Goal: Information Seeking & Learning: Compare options

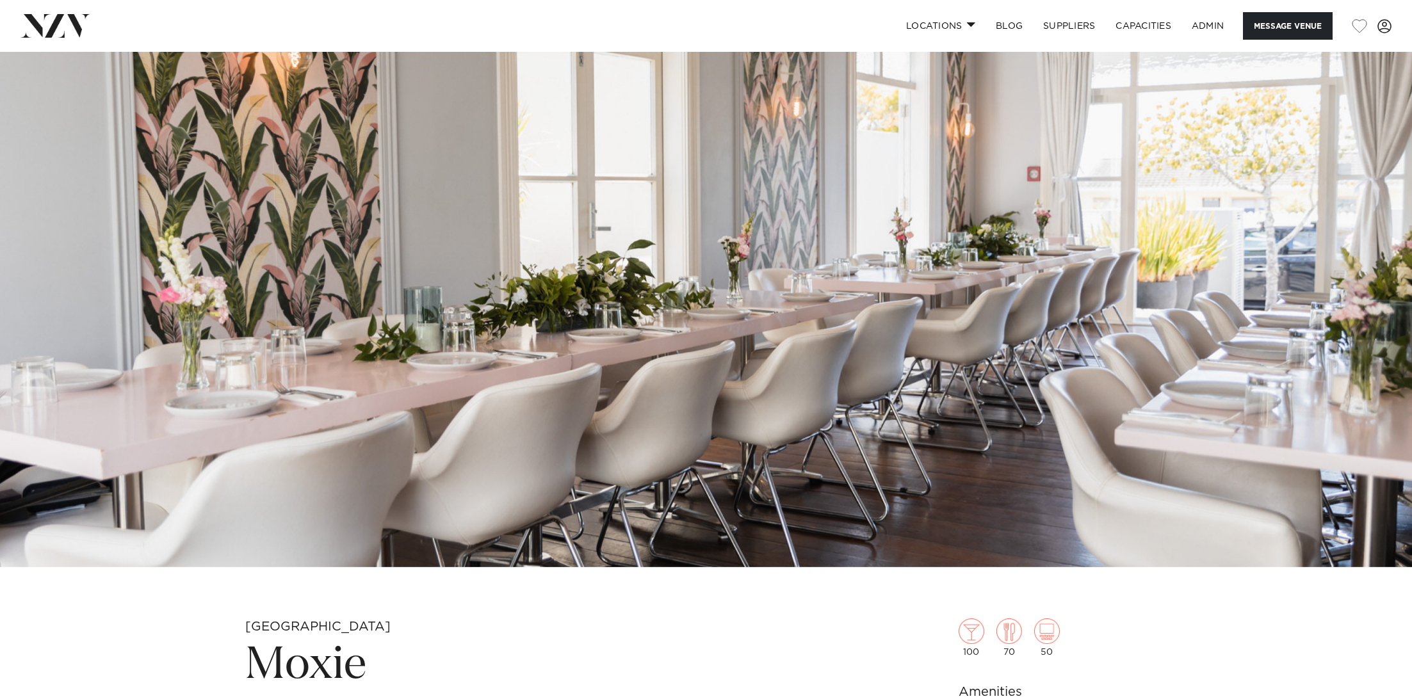
scroll to position [326, 0]
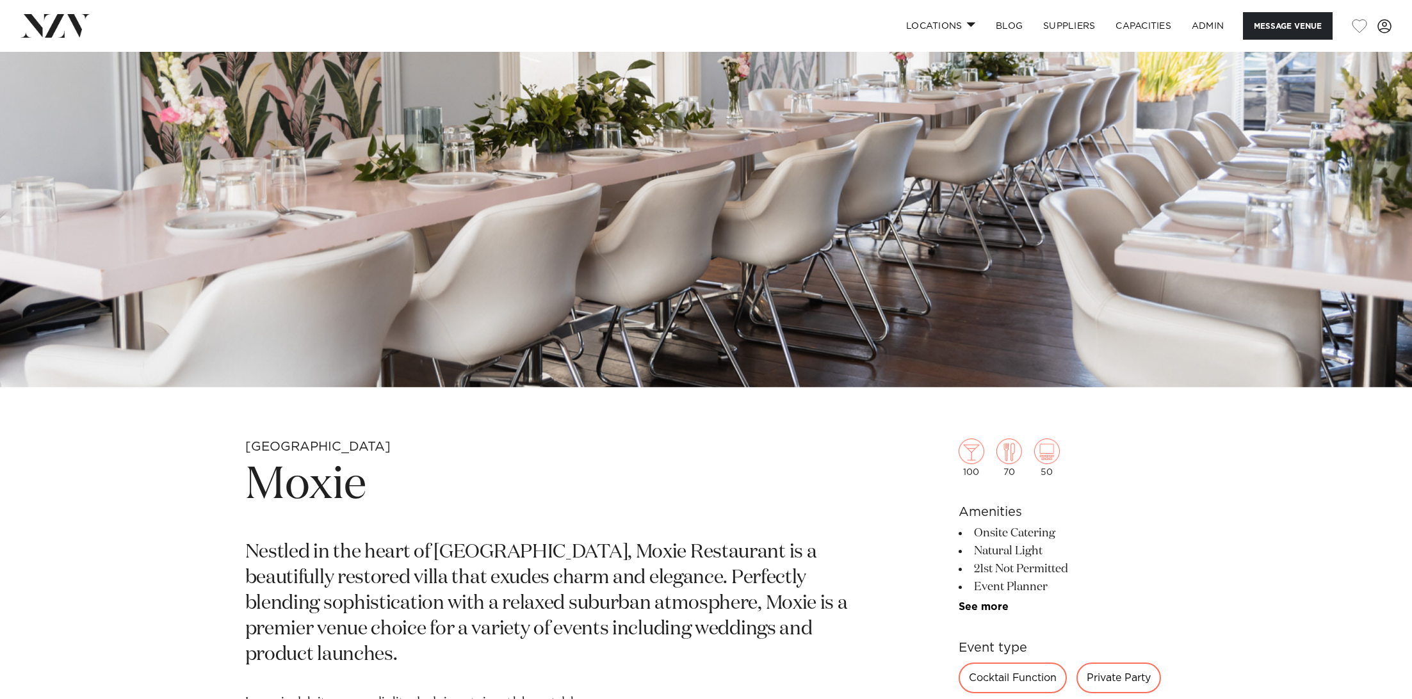
click at [333, 466] on h1 "Moxie" at bounding box center [556, 485] width 622 height 59
copy section "Moxie"
click at [389, 265] on img at bounding box center [706, 56] width 1412 height 662
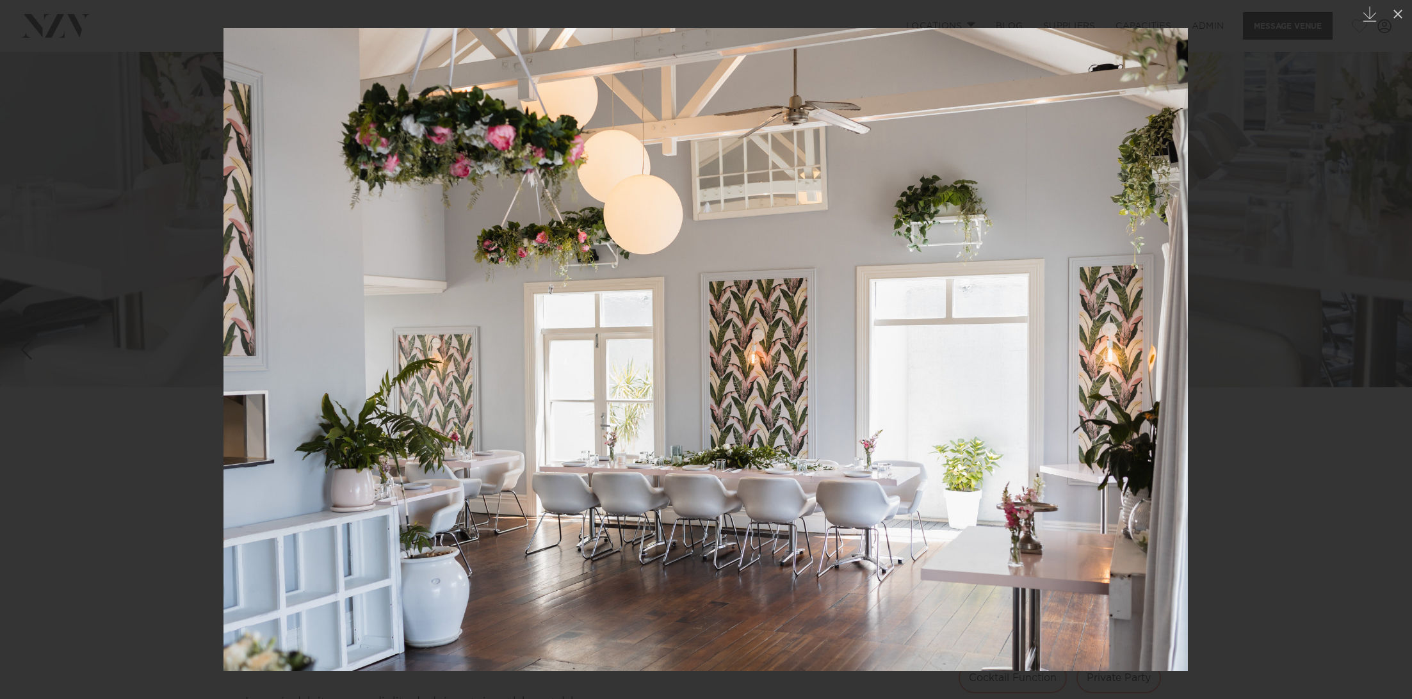
click at [126, 182] on div at bounding box center [706, 349] width 1412 height 699
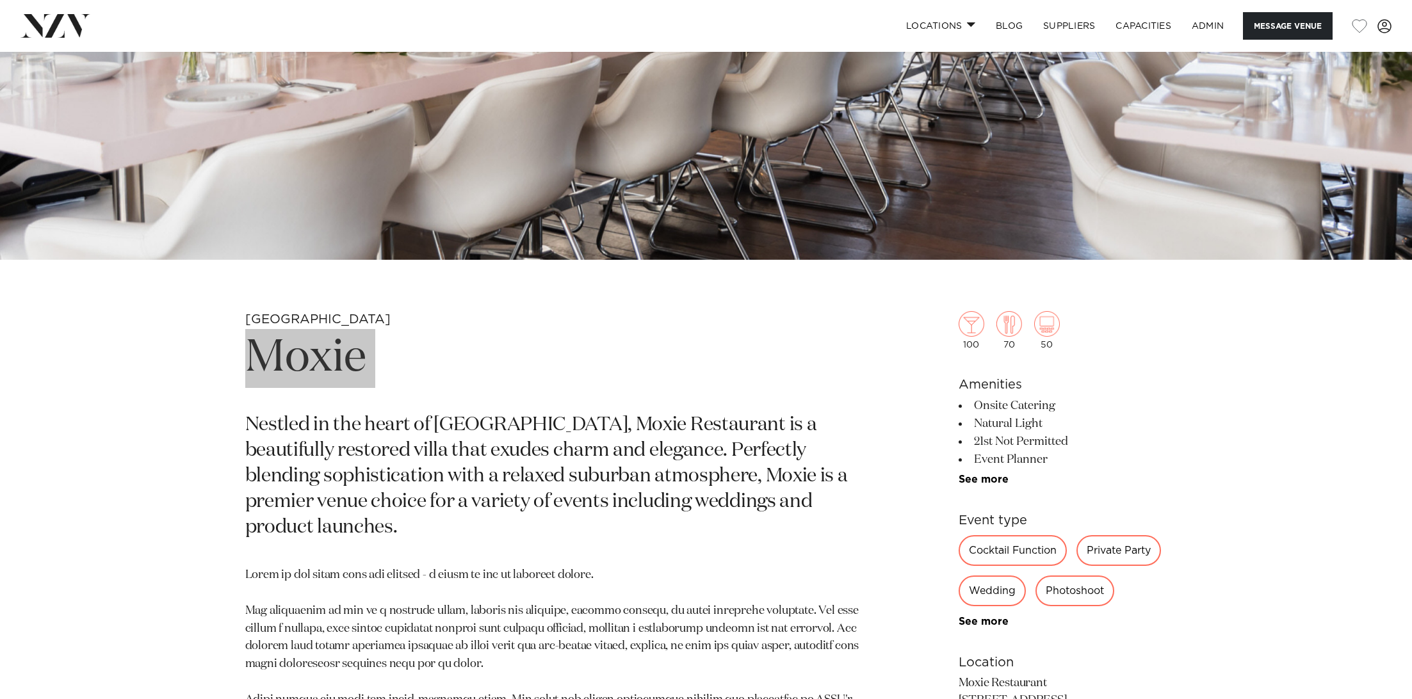
scroll to position [702, 0]
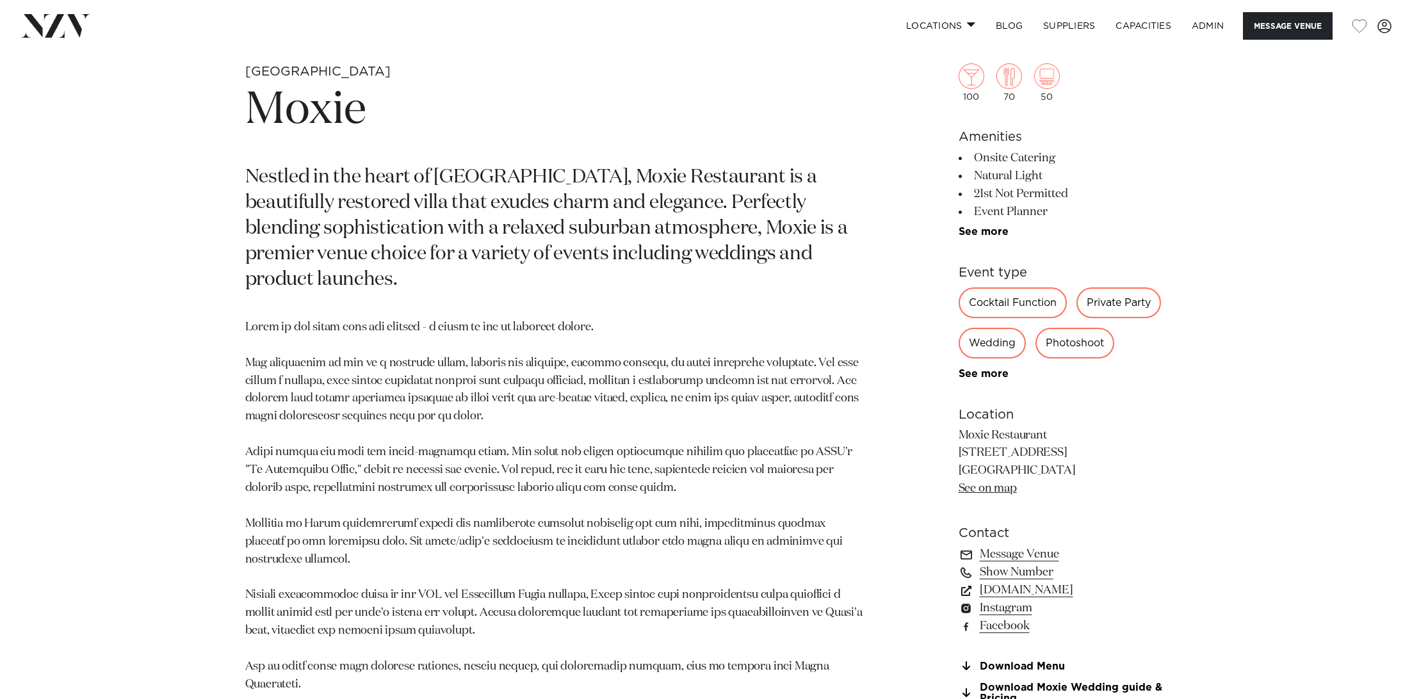
click at [481, 325] on p at bounding box center [556, 506] width 622 height 375
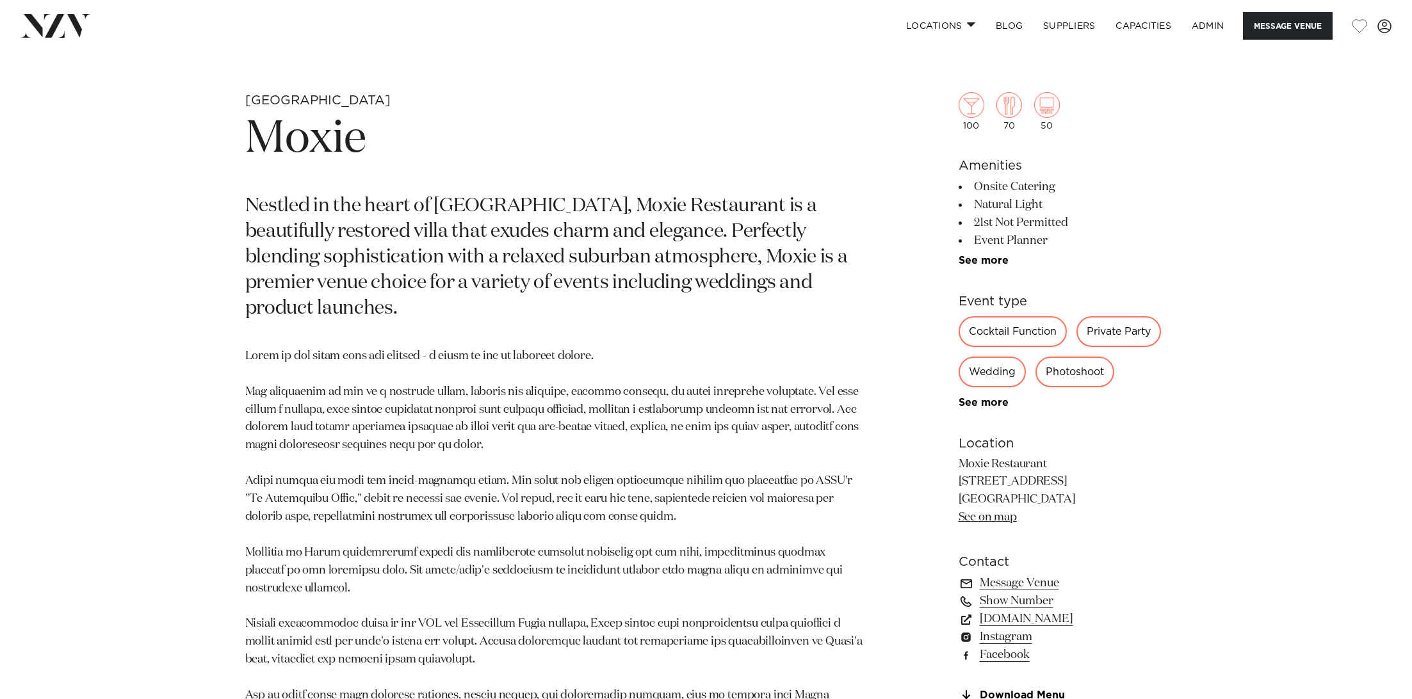
scroll to position [659, 0]
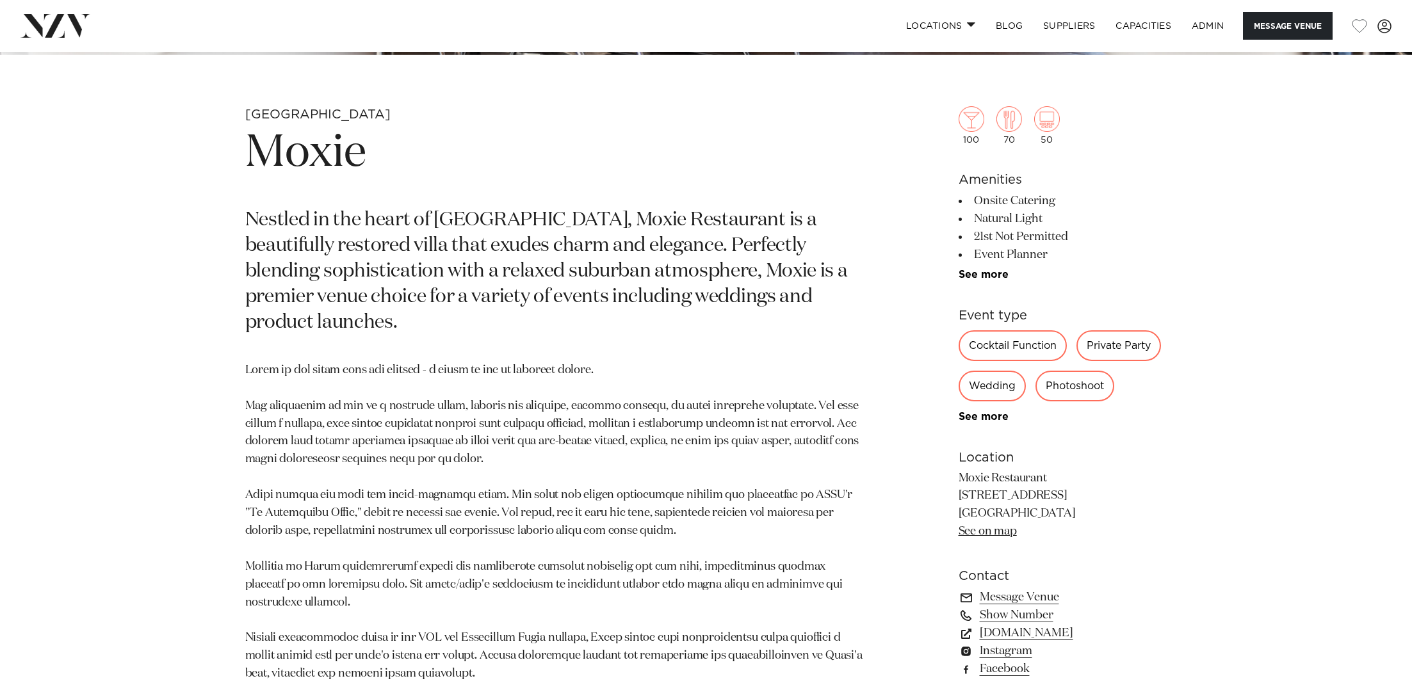
click at [280, 170] on h1 "Moxie" at bounding box center [556, 153] width 622 height 59
copy section "Moxie"
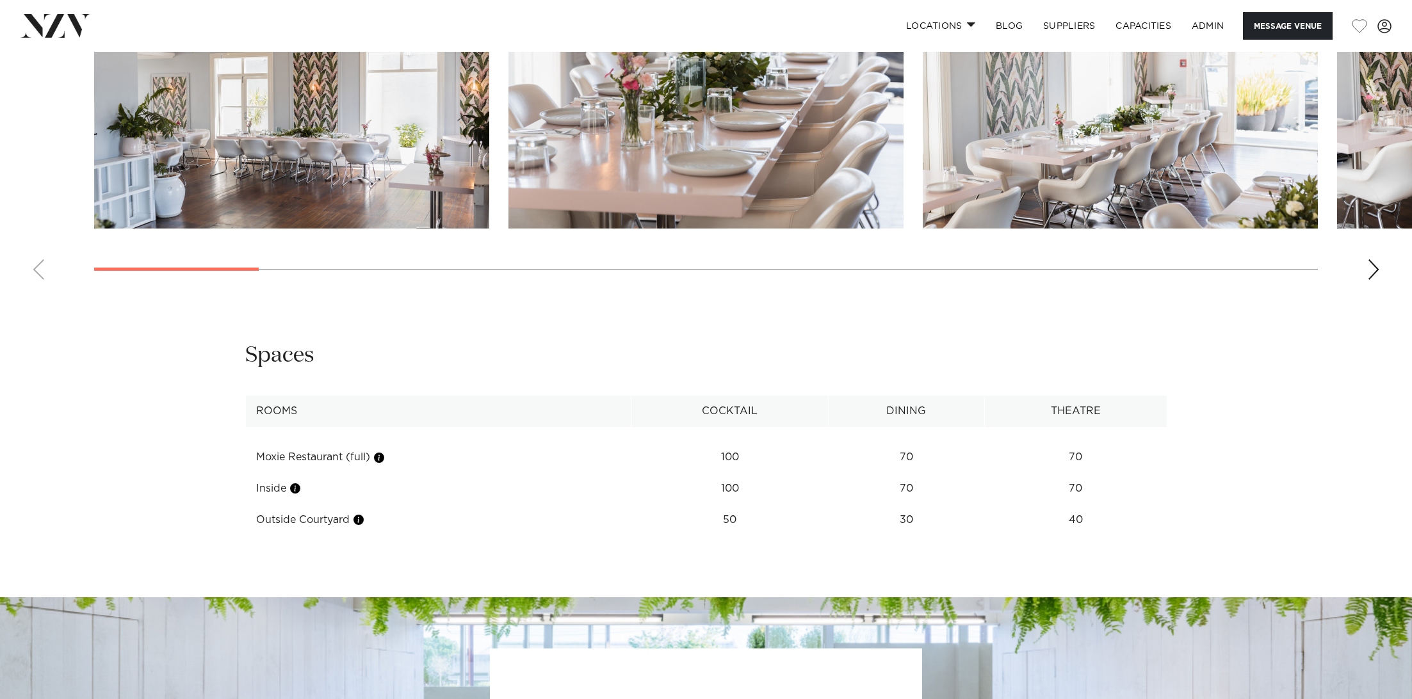
scroll to position [1304, 0]
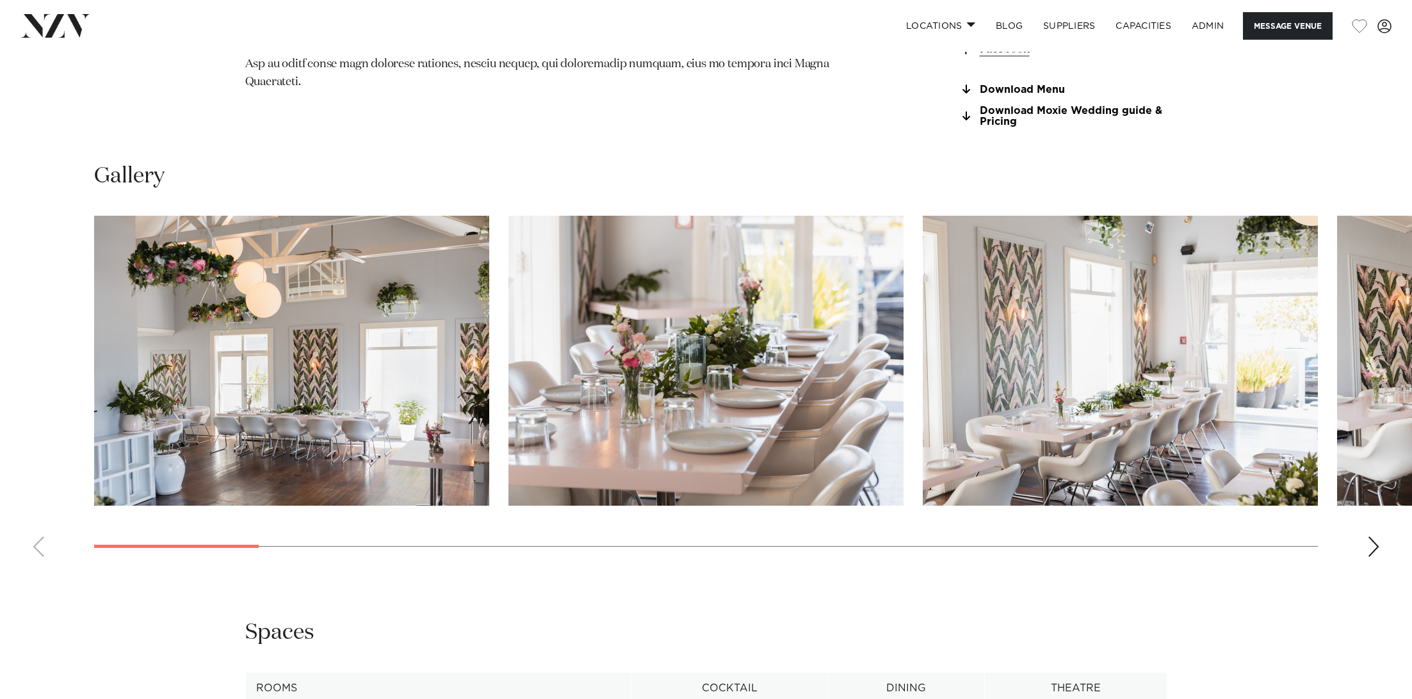
click at [1373, 545] on div "Next slide" at bounding box center [1373, 546] width 13 height 20
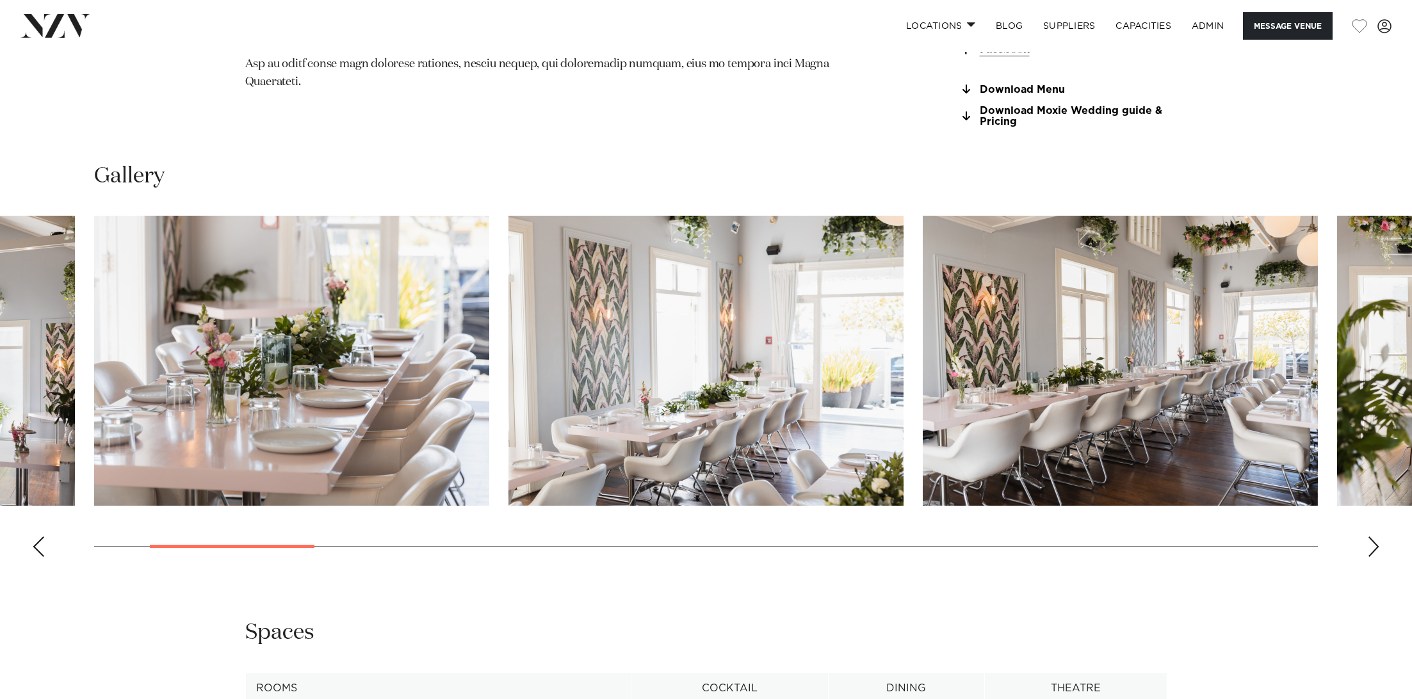
click at [1373, 545] on div "Next slide" at bounding box center [1373, 546] width 13 height 20
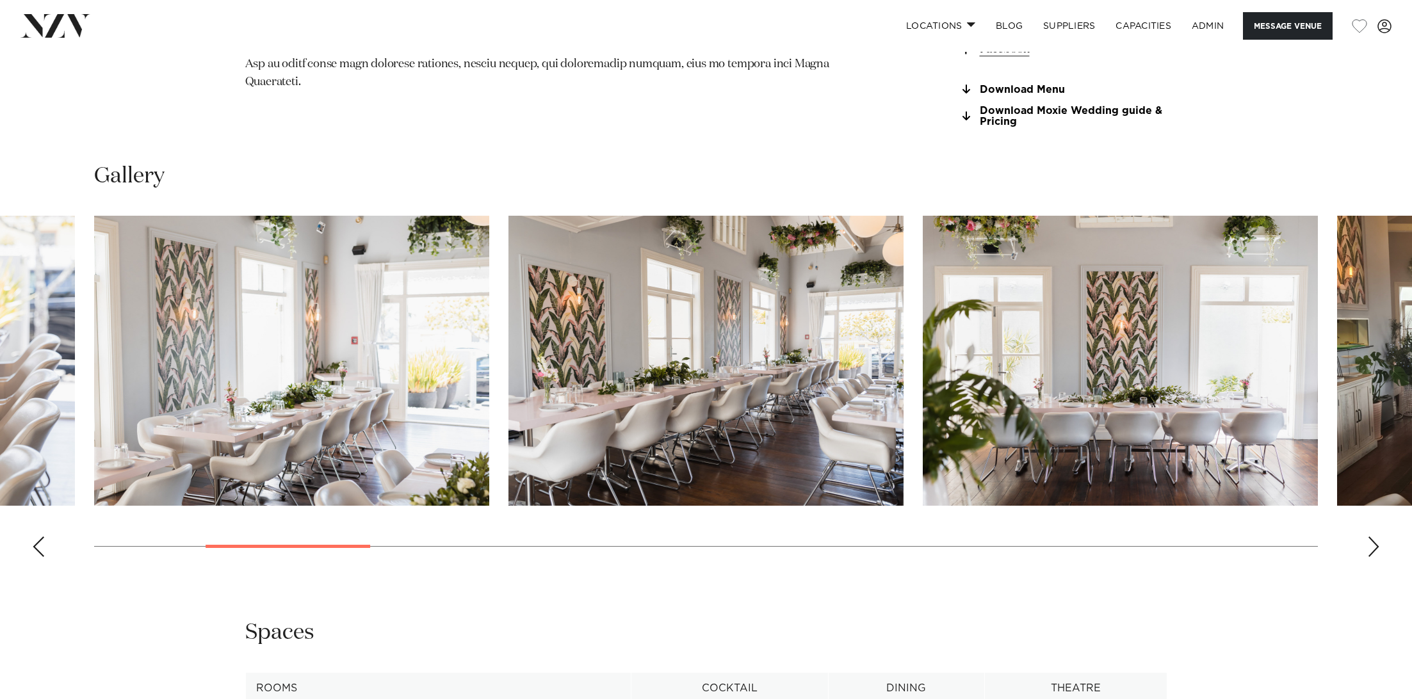
click at [1373, 545] on div "Next slide" at bounding box center [1373, 546] width 13 height 20
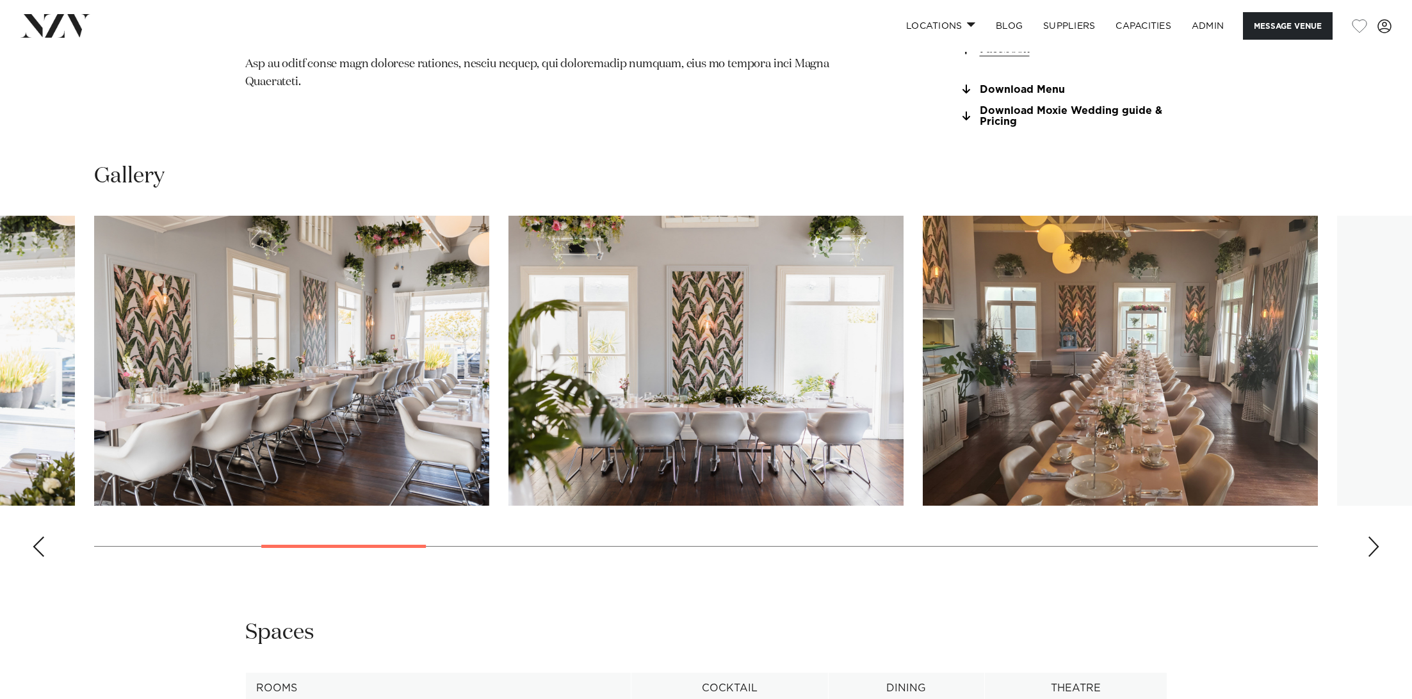
click at [1373, 545] on div "Next slide" at bounding box center [1373, 546] width 13 height 20
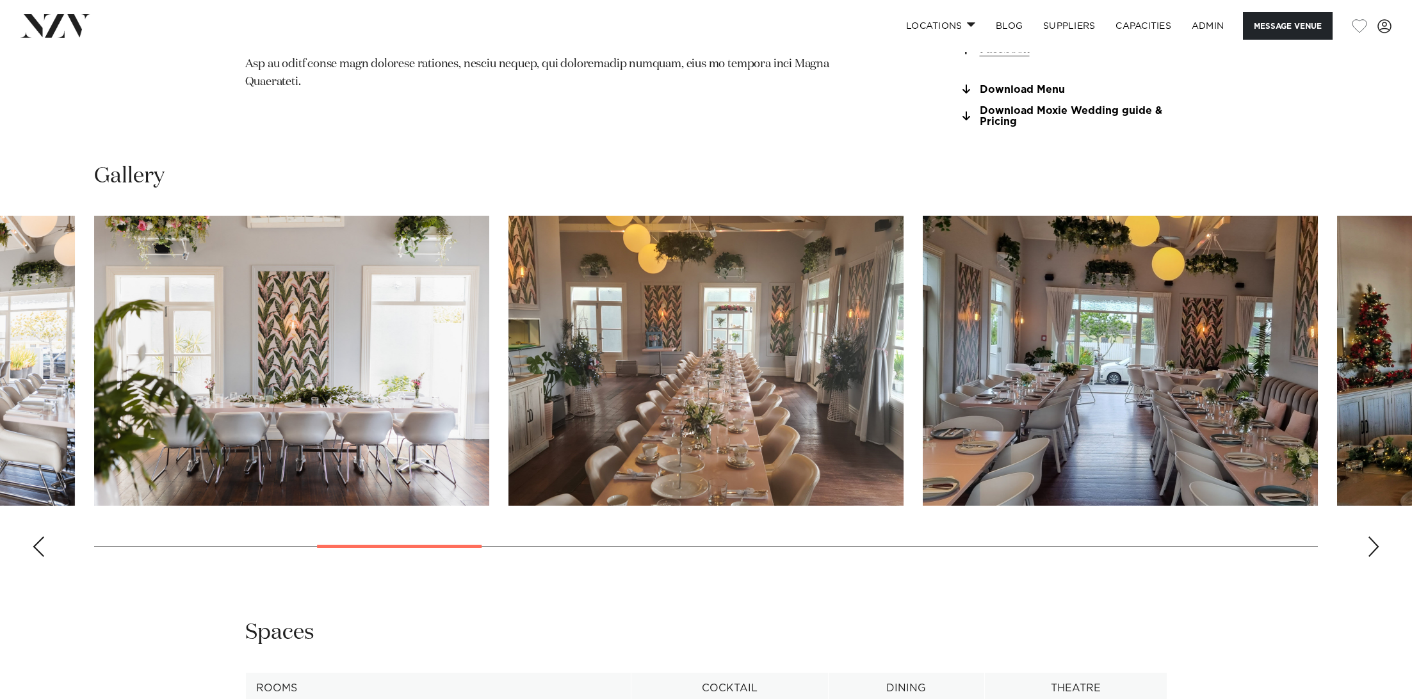
click at [1373, 545] on div "Next slide" at bounding box center [1373, 546] width 13 height 20
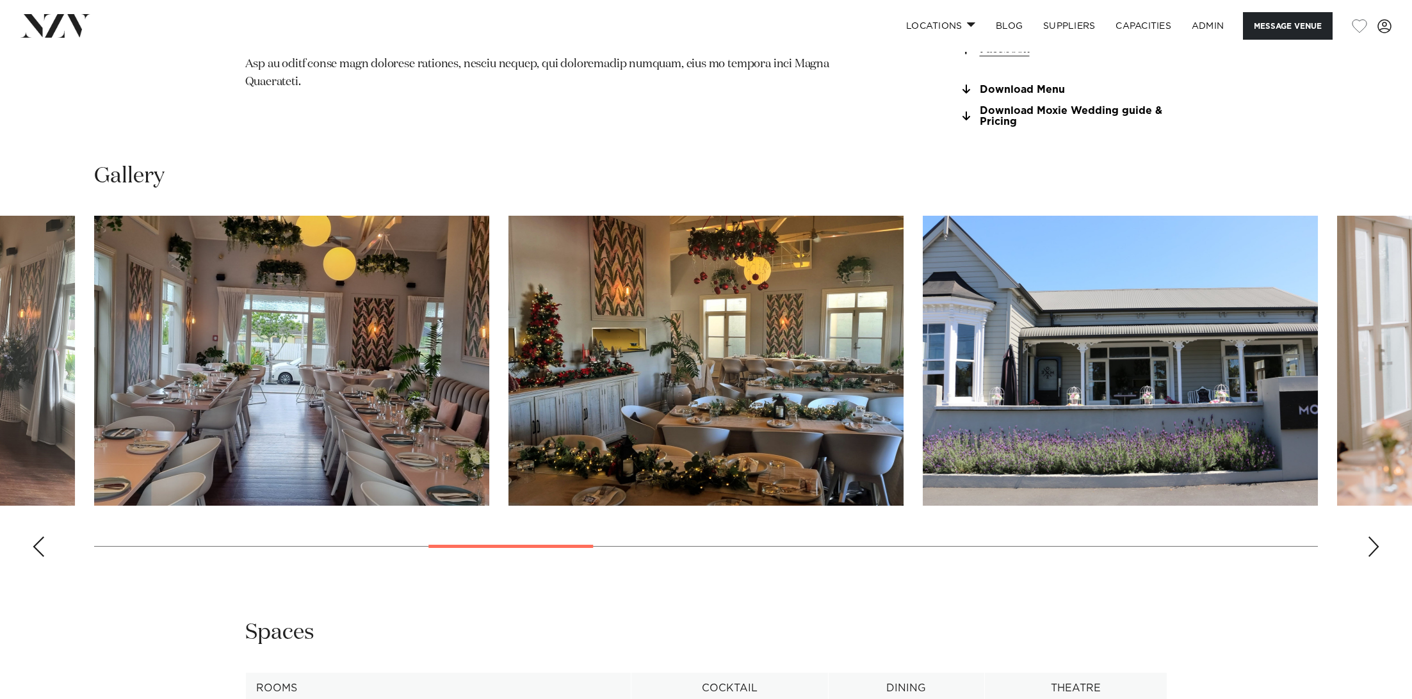
click at [1373, 545] on div "Next slide" at bounding box center [1373, 546] width 13 height 20
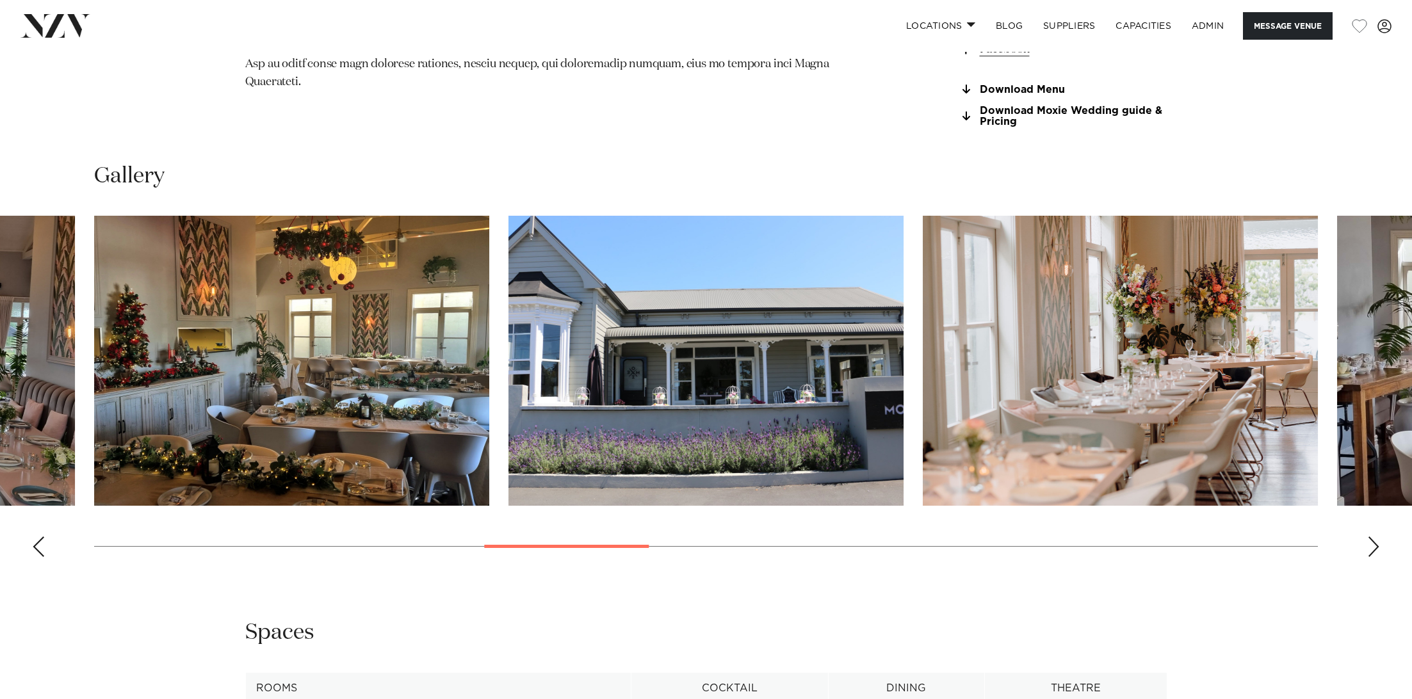
click at [1373, 545] on div "Next slide" at bounding box center [1373, 546] width 13 height 20
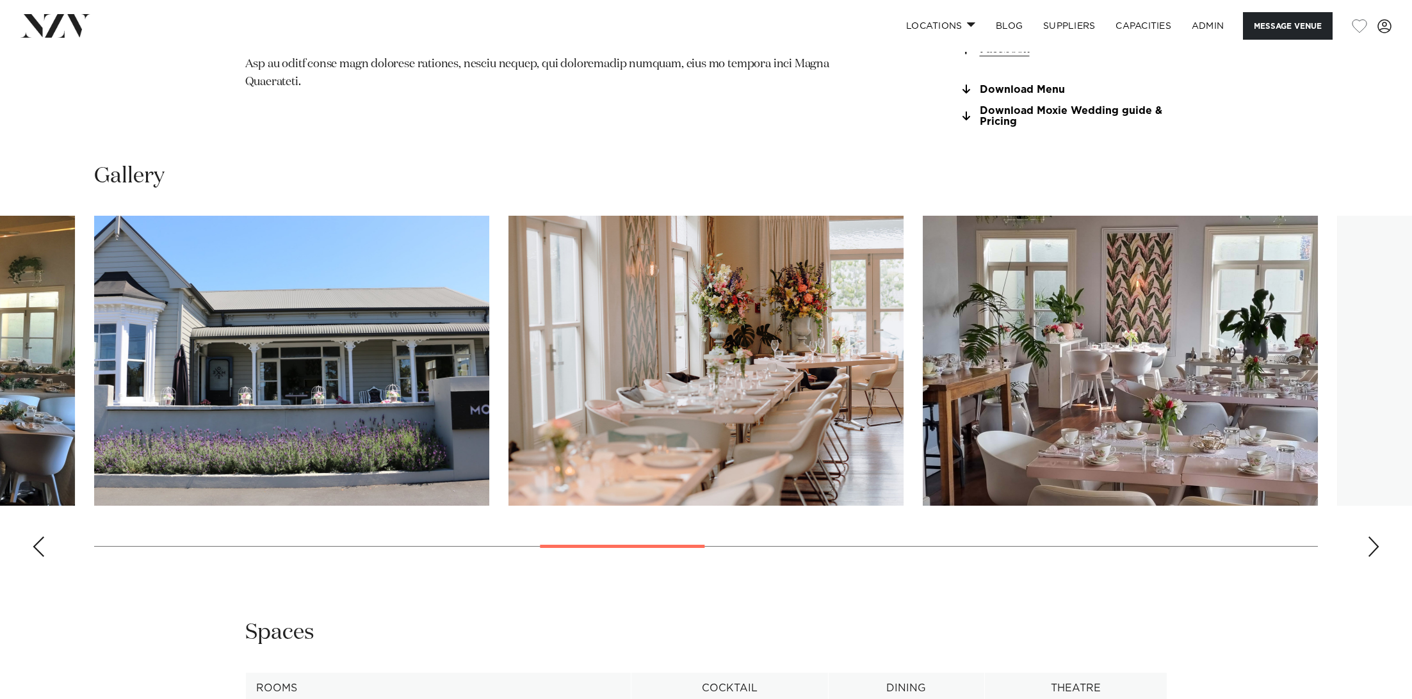
click at [1373, 545] on div "Next slide" at bounding box center [1373, 546] width 13 height 20
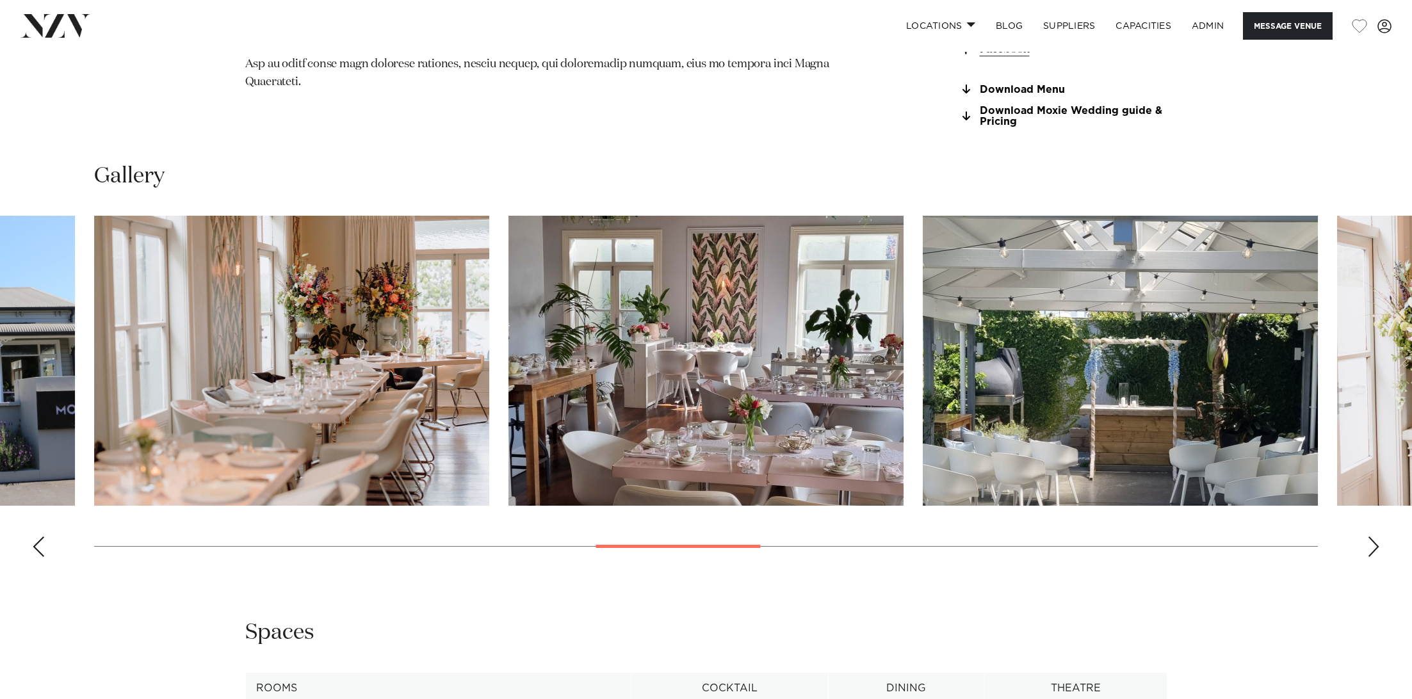
click at [1373, 545] on div "Next slide" at bounding box center [1373, 546] width 13 height 20
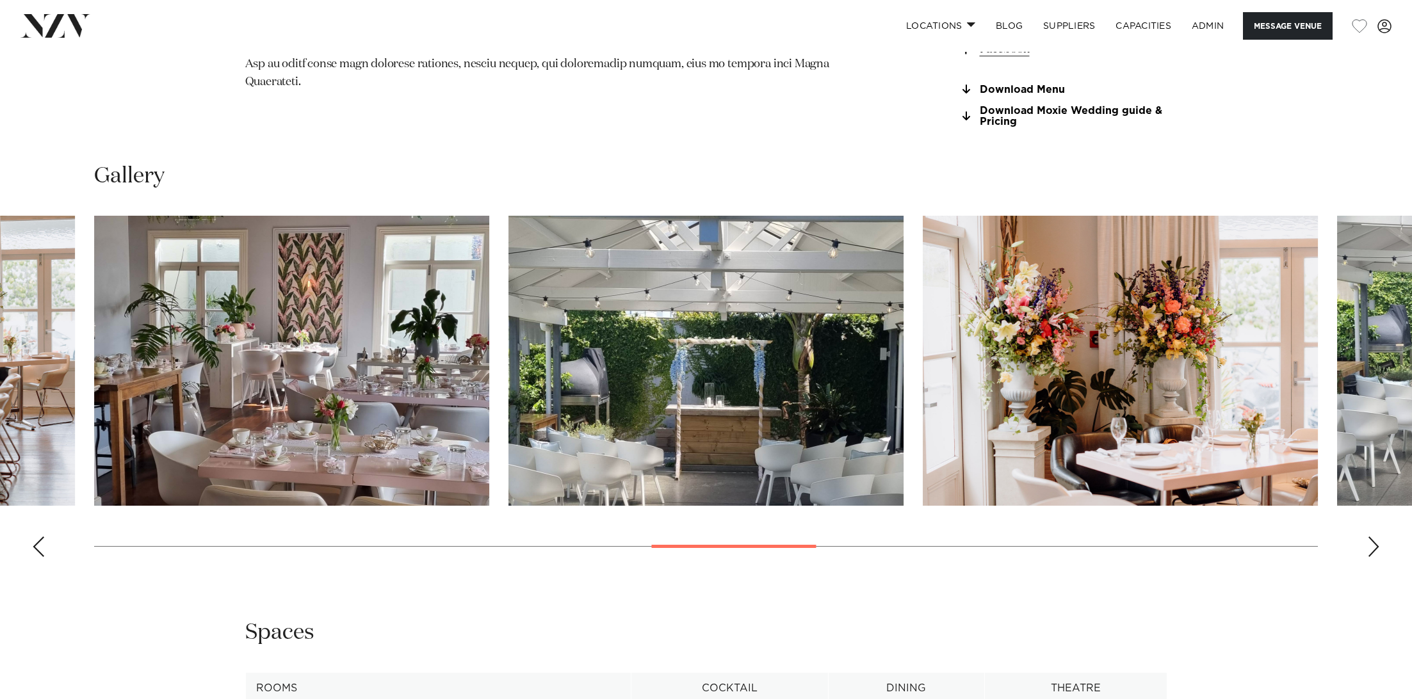
click at [1373, 545] on div "Next slide" at bounding box center [1373, 546] width 13 height 20
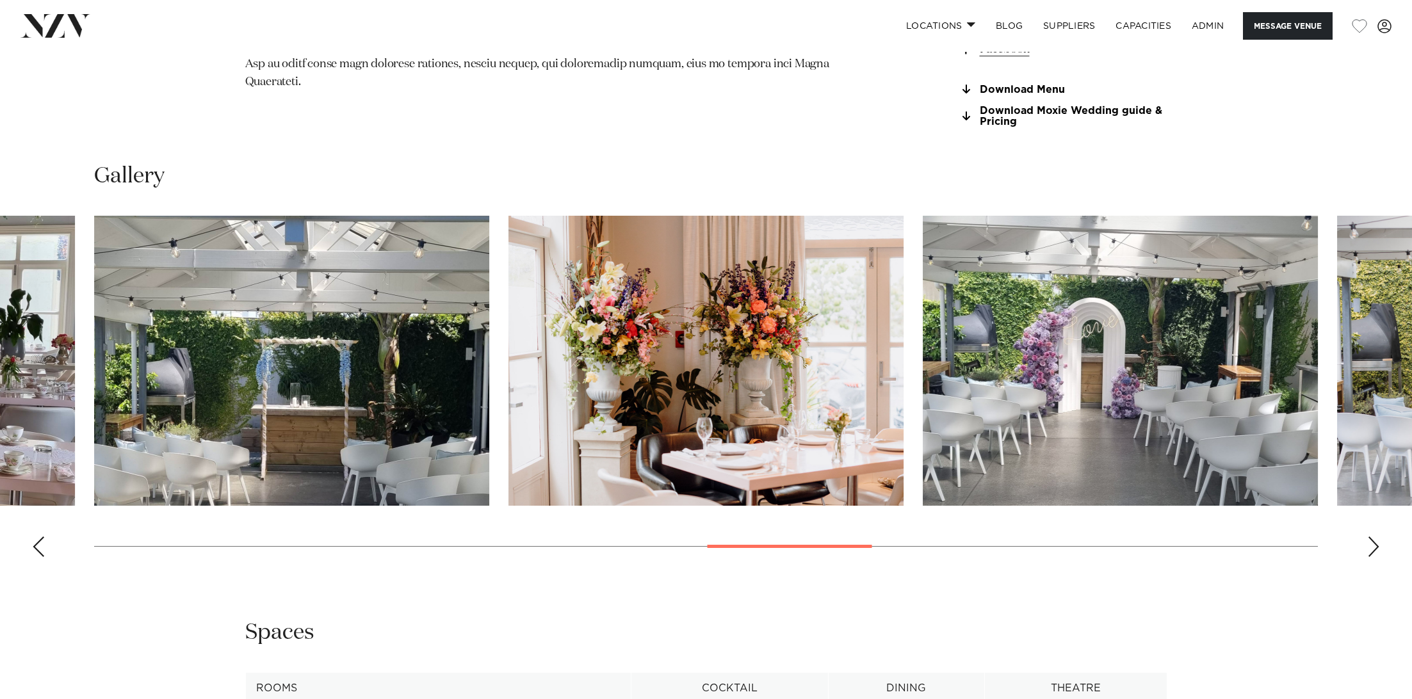
click at [1373, 545] on div "Next slide" at bounding box center [1373, 546] width 13 height 20
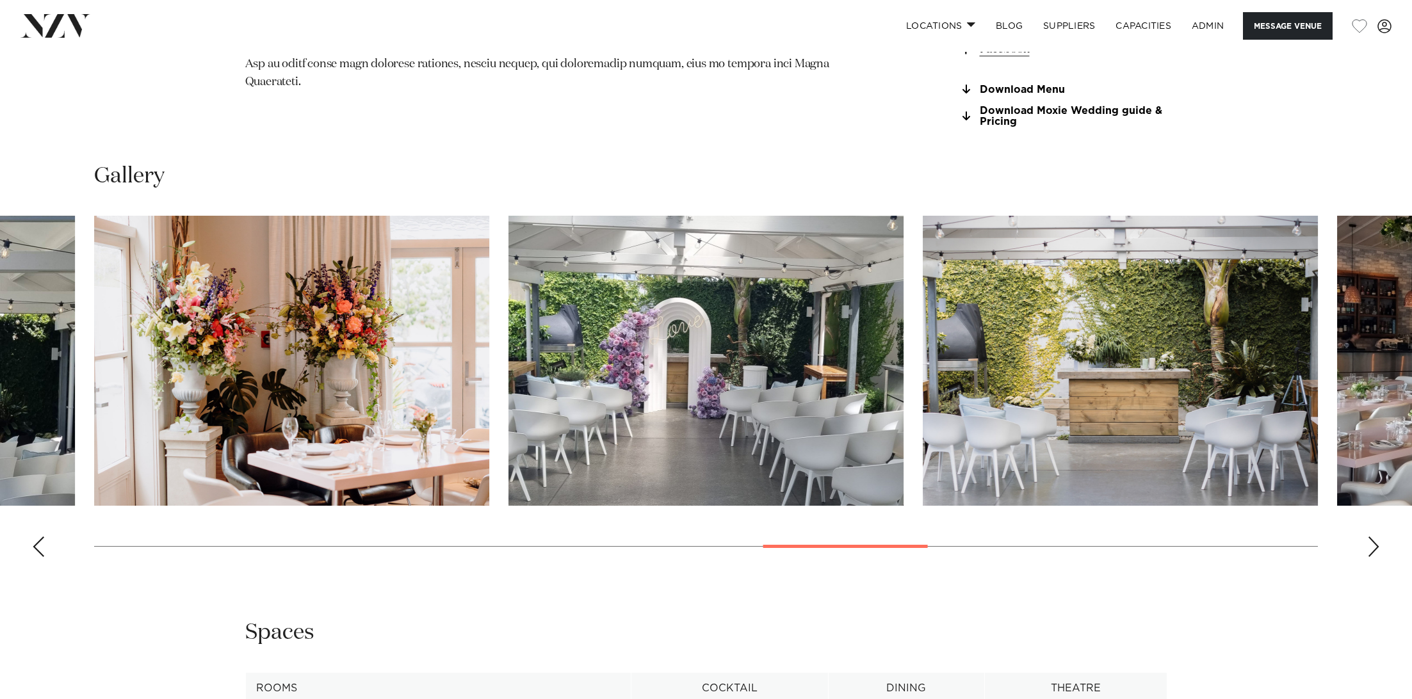
click at [1373, 545] on div "Next slide" at bounding box center [1373, 546] width 13 height 20
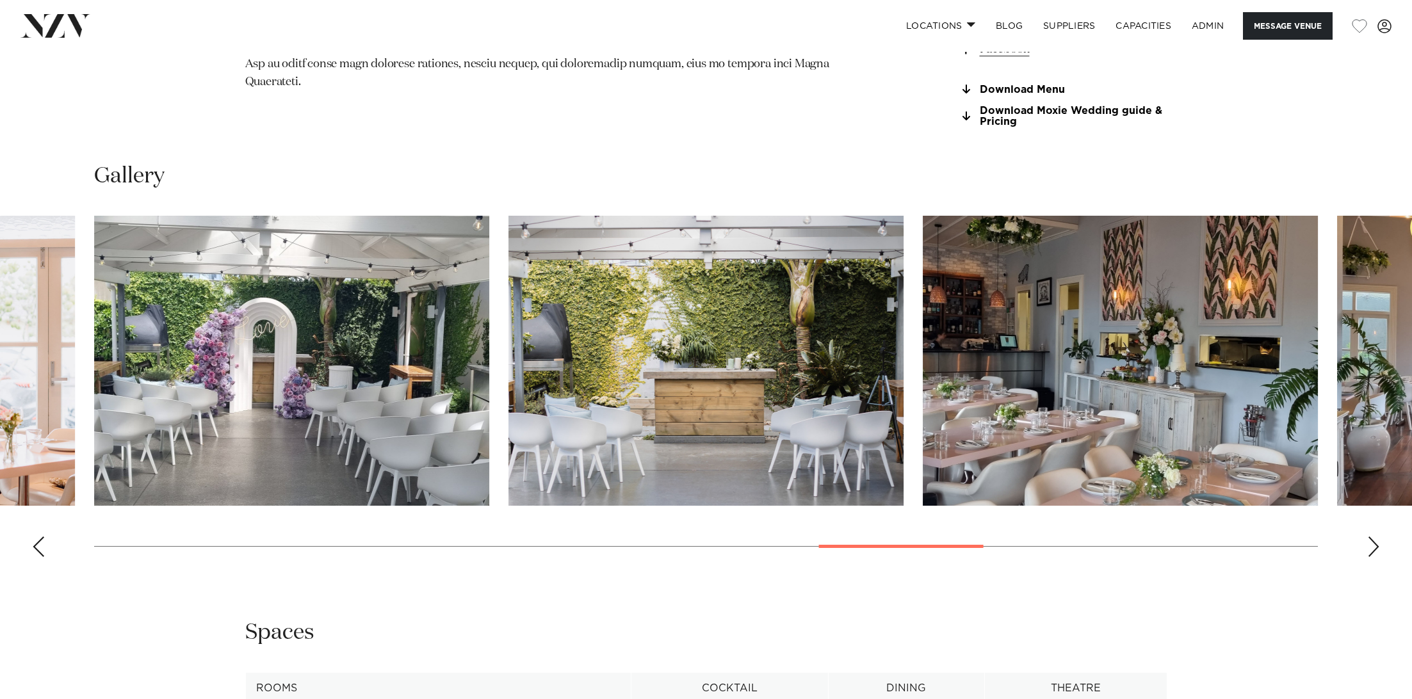
click at [1373, 545] on div "Next slide" at bounding box center [1373, 546] width 13 height 20
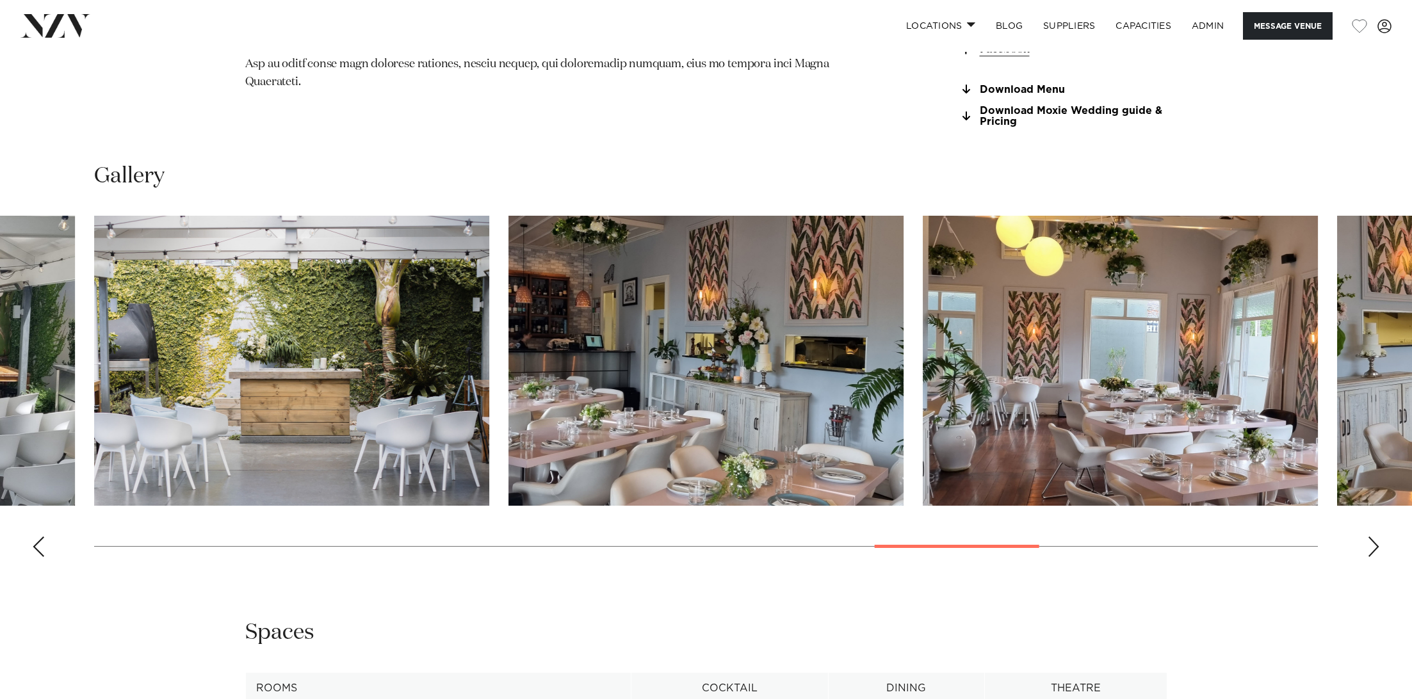
click at [1373, 545] on div "Next slide" at bounding box center [1373, 546] width 13 height 20
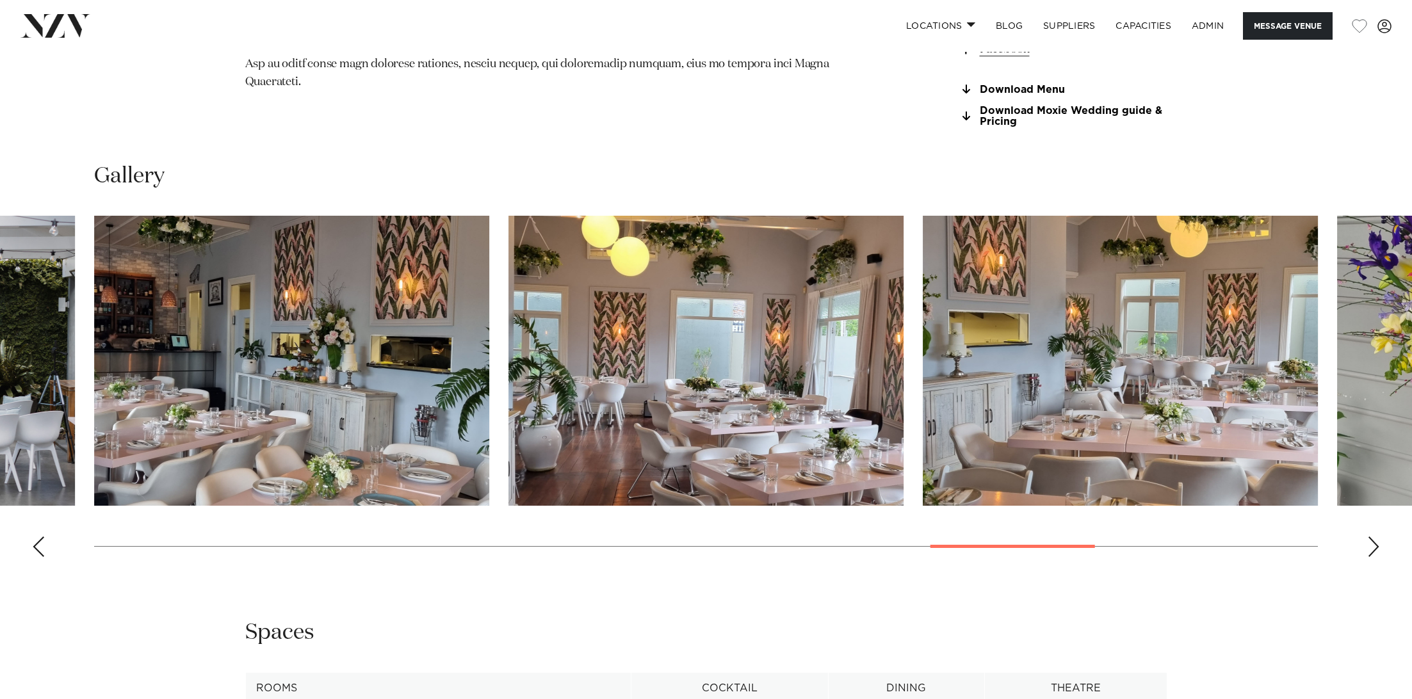
click at [1373, 545] on div "Next slide" at bounding box center [1373, 546] width 13 height 20
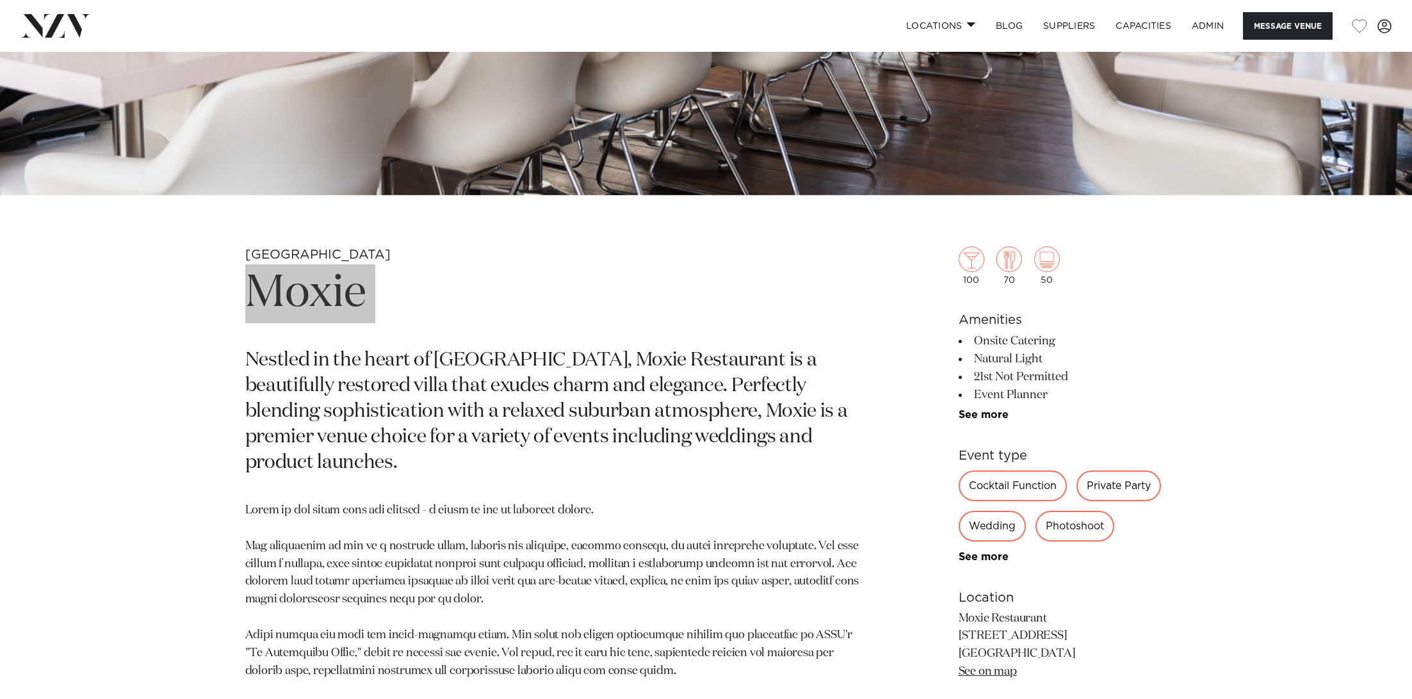
scroll to position [511, 0]
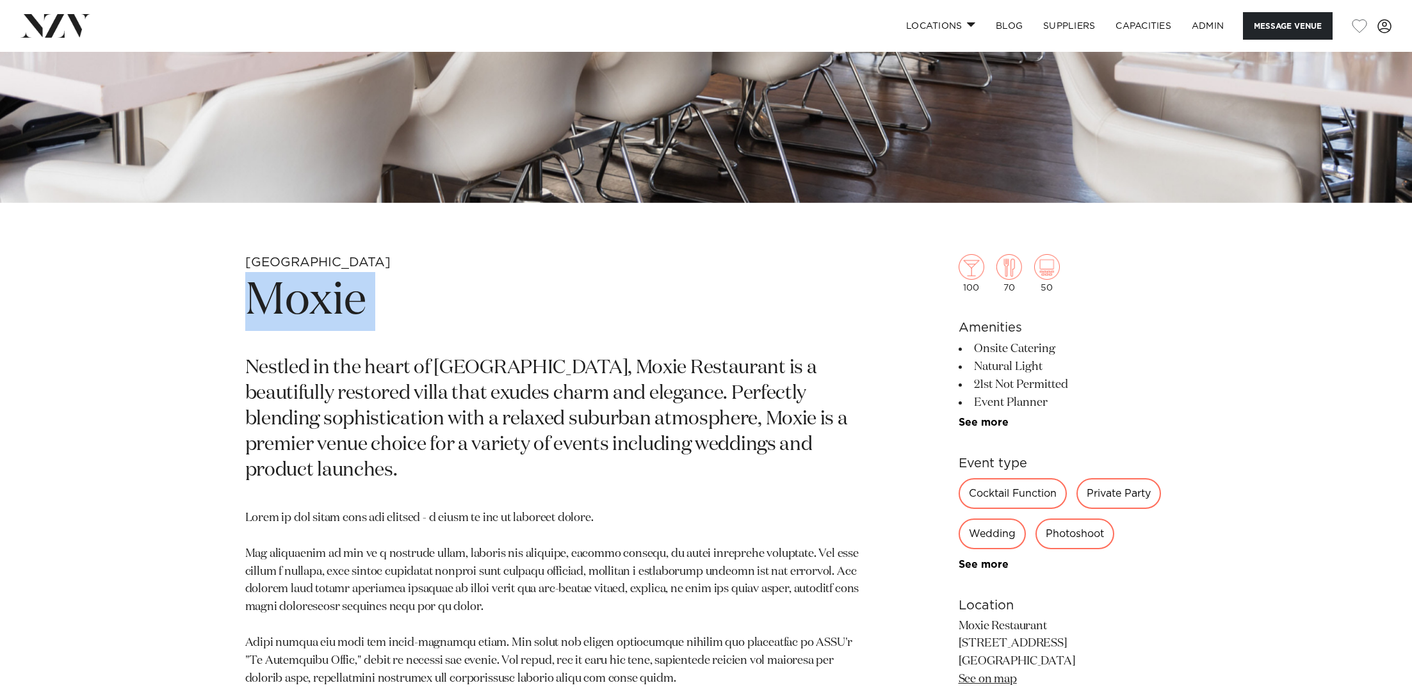
click at [133, 436] on div "Auckland Moxie Nestled in the heart of Birkenhead Point, Moxie Restaurant is a …" at bounding box center [706, 595] width 1412 height 682
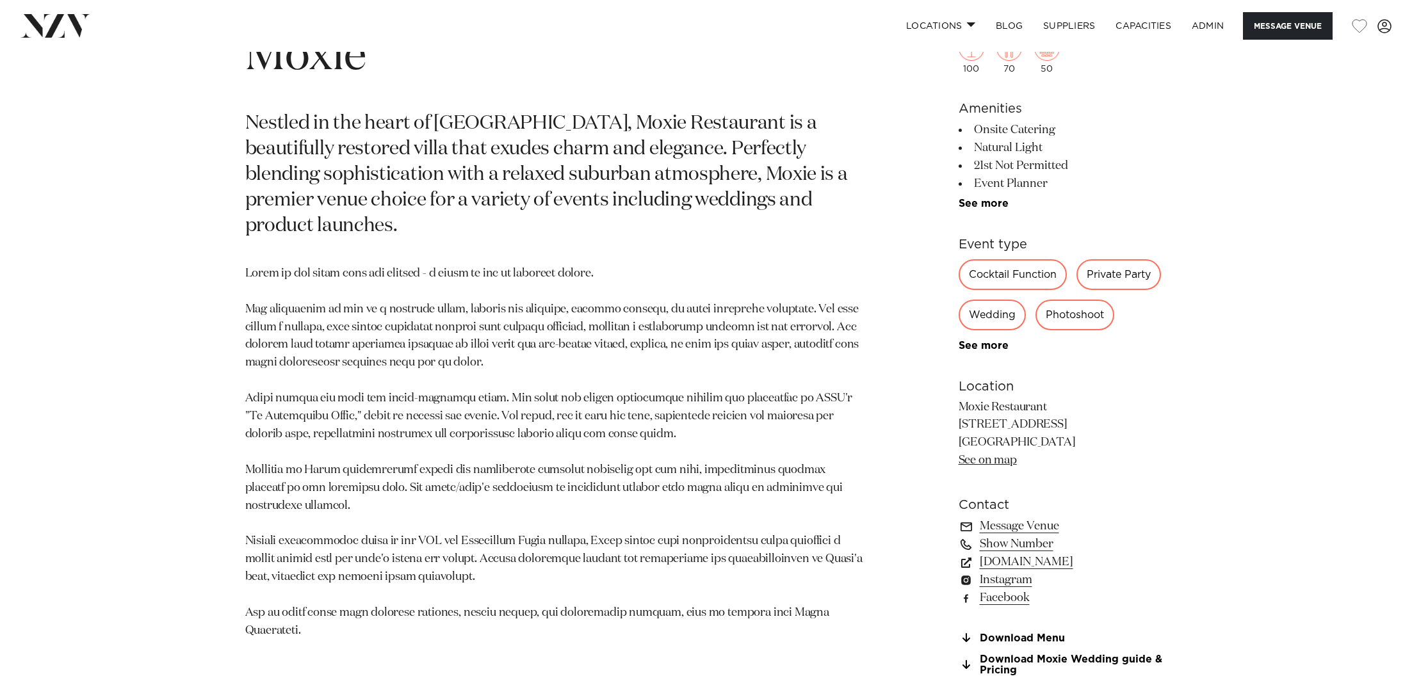
scroll to position [759, 0]
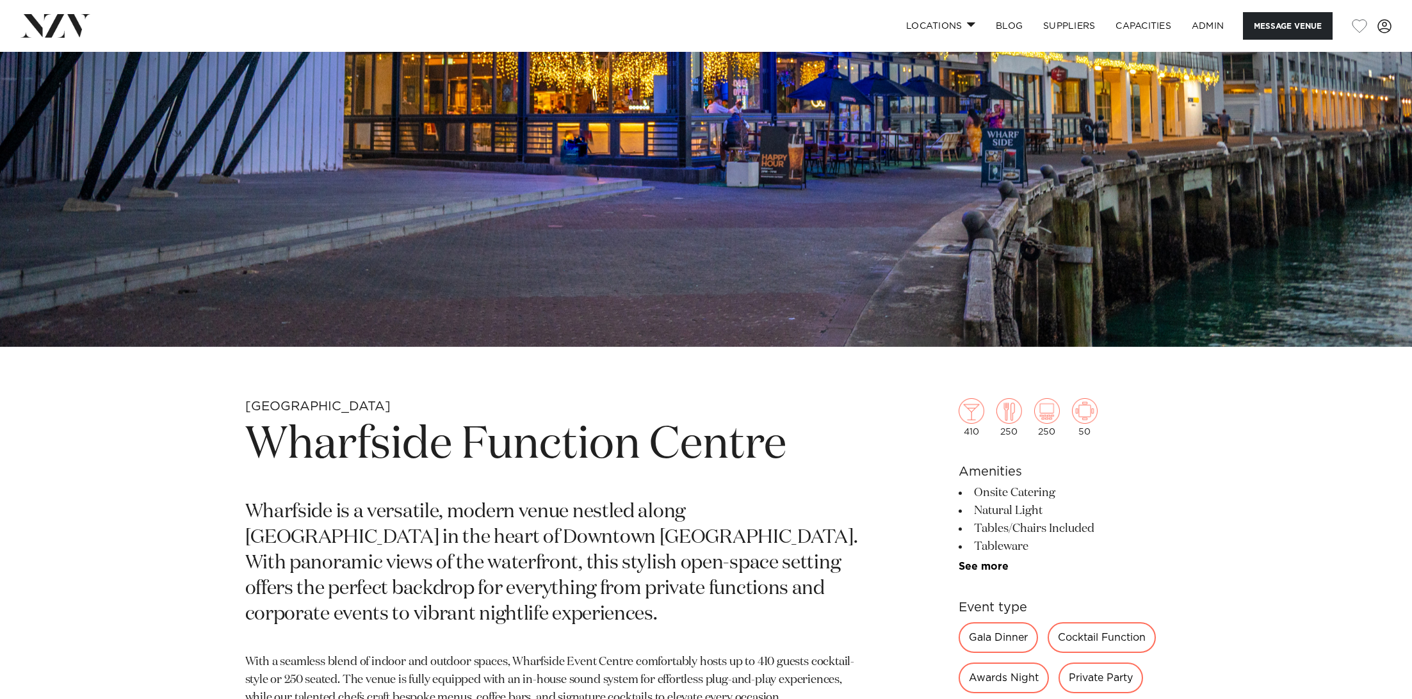
scroll to position [463, 0]
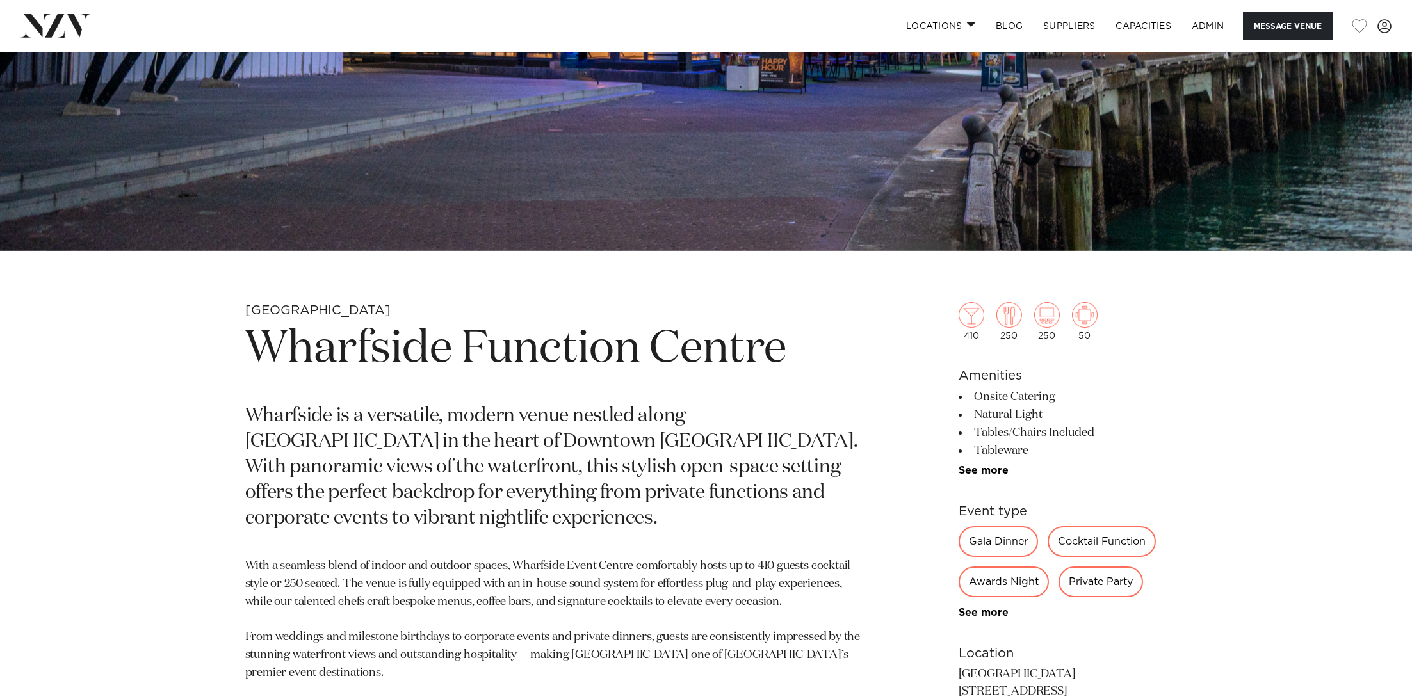
click at [560, 362] on h1 "Wharfside Function Centre" at bounding box center [556, 349] width 622 height 59
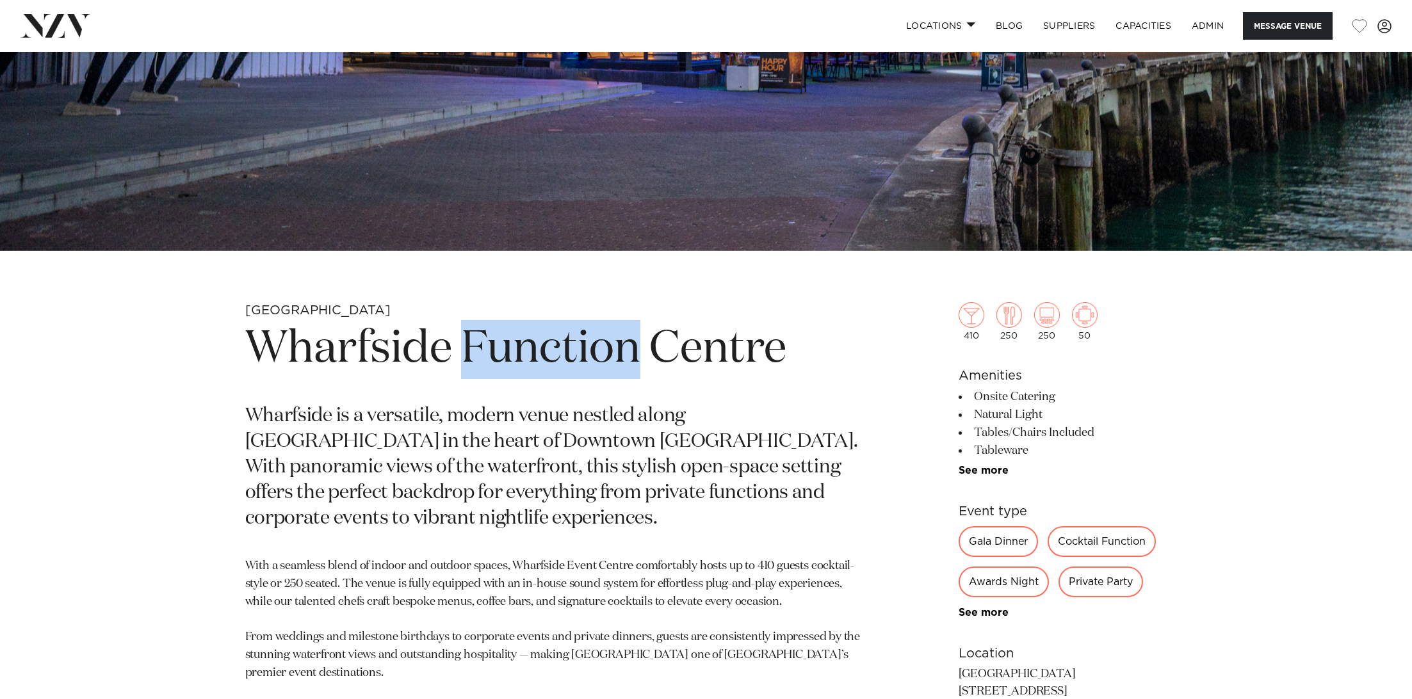
click at [560, 362] on h1 "Wharfside Function Centre" at bounding box center [556, 349] width 622 height 59
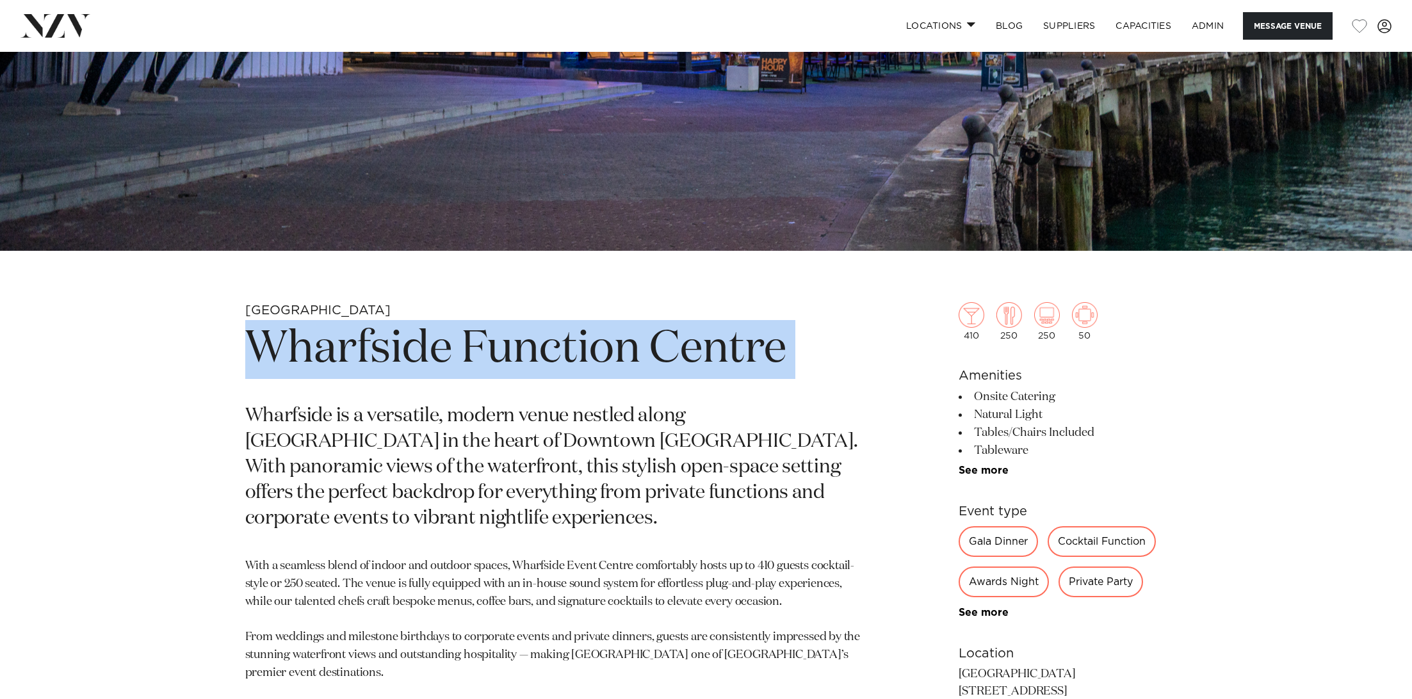
click at [560, 362] on h1 "Wharfside Function Centre" at bounding box center [556, 349] width 622 height 59
copy section "Wharfside Function Centre"
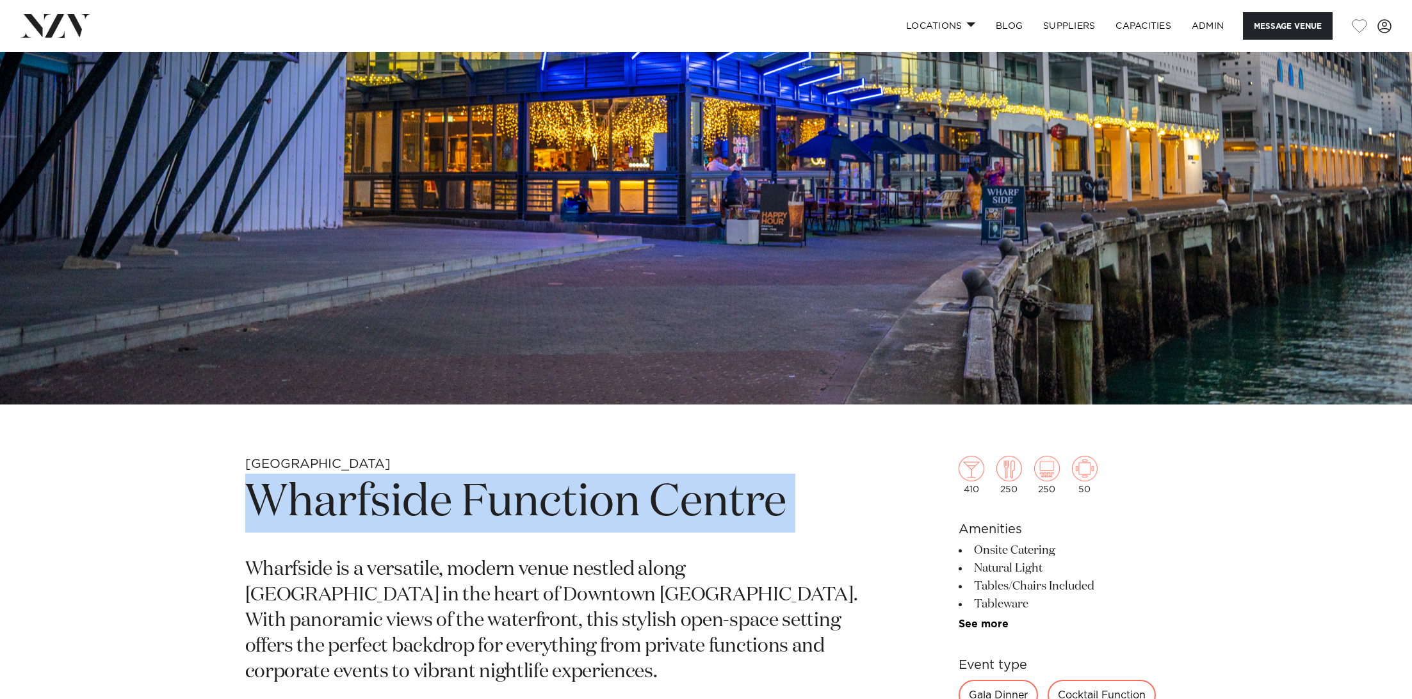
scroll to position [225, 0]
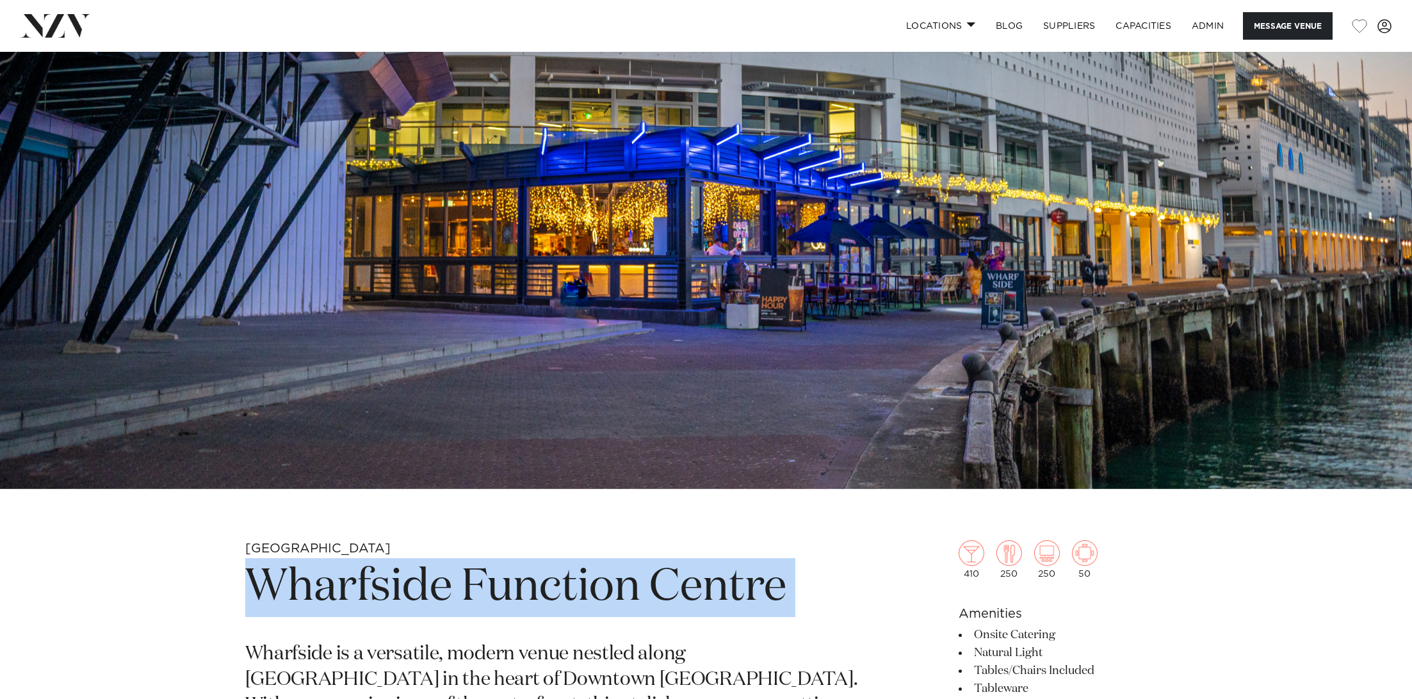
click at [596, 252] on img at bounding box center [706, 158] width 1412 height 662
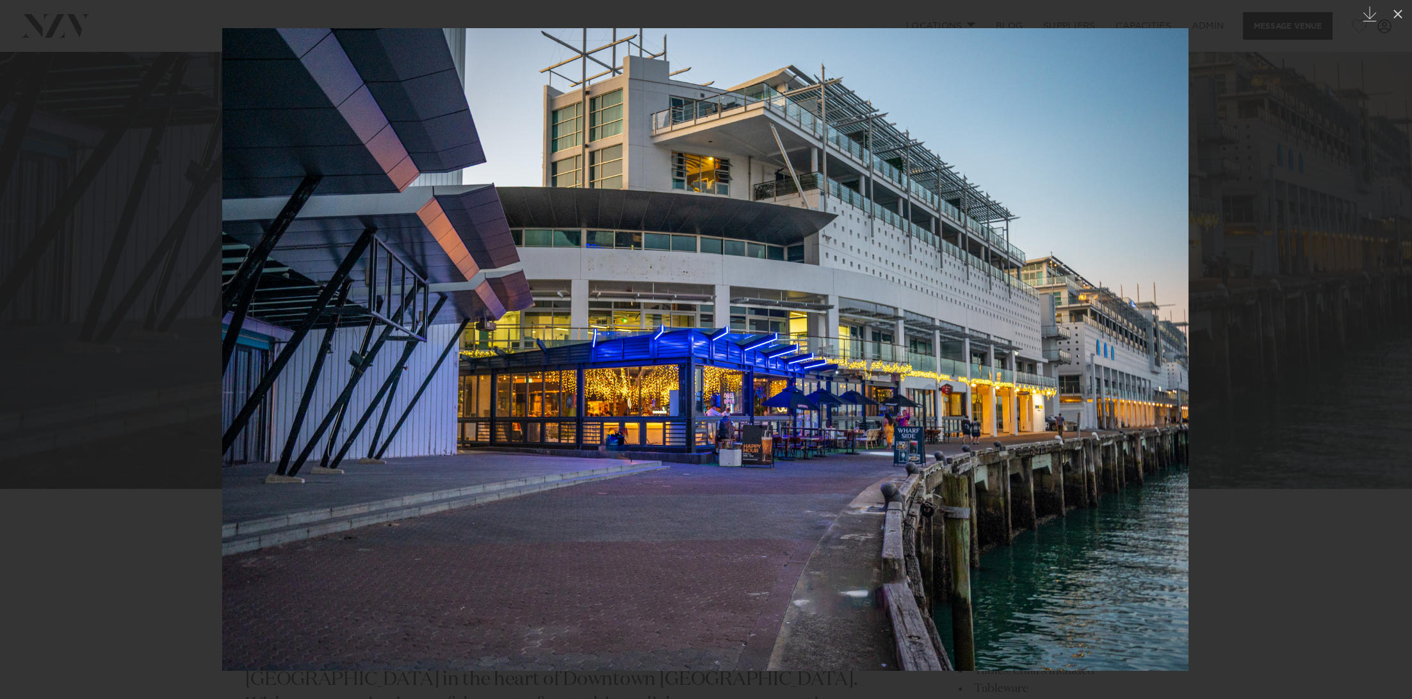
click at [1328, 182] on div at bounding box center [706, 349] width 1412 height 699
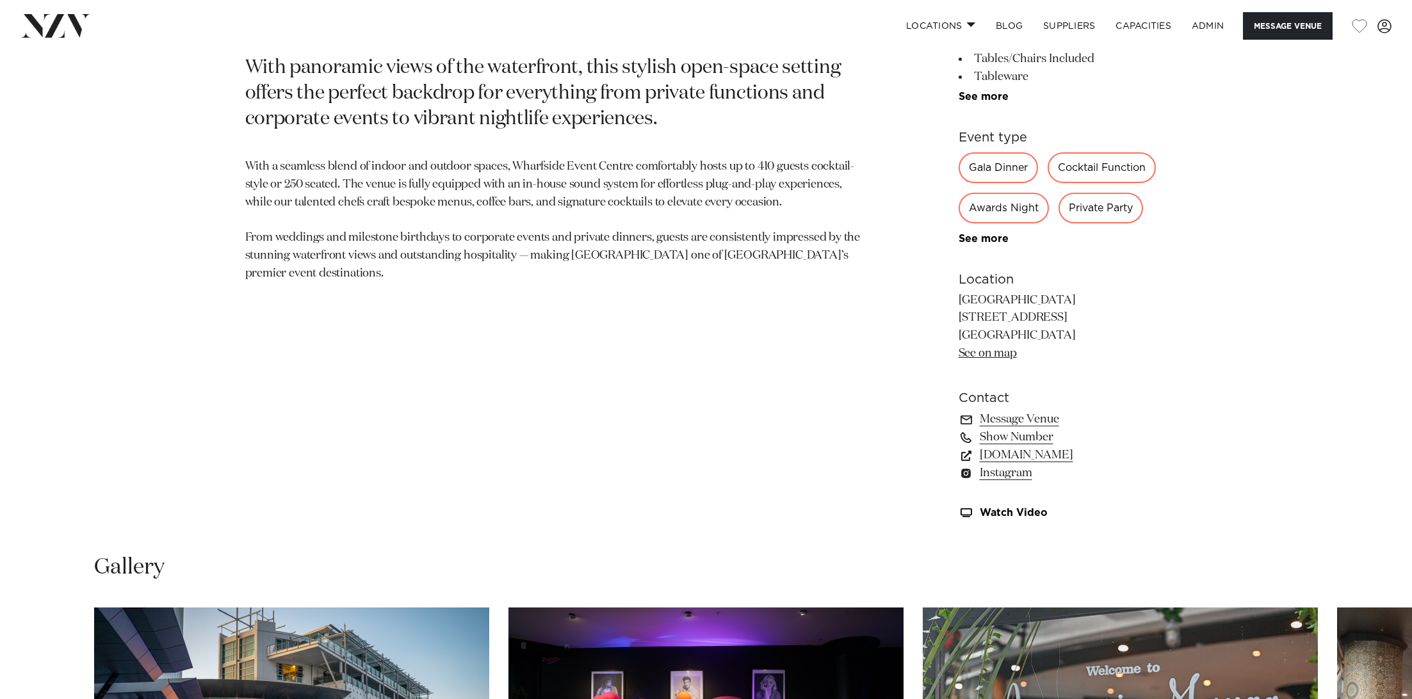
scroll to position [867, 0]
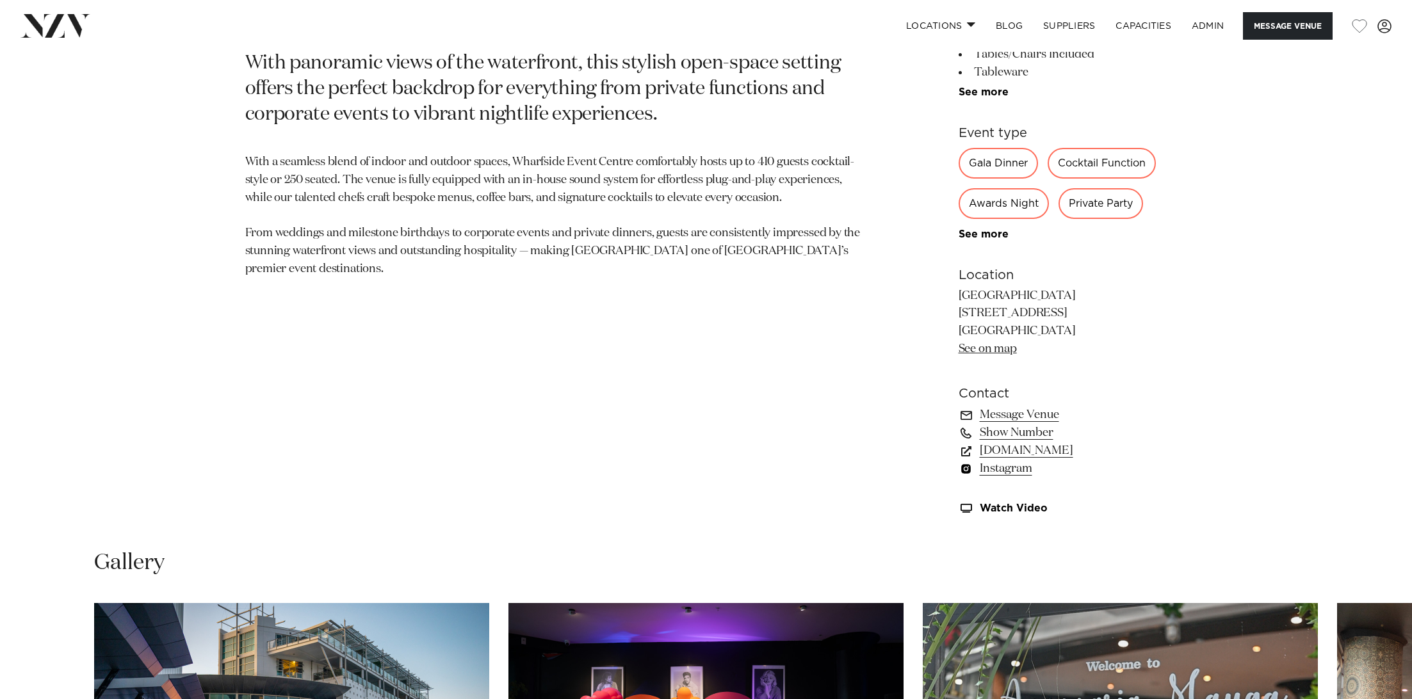
click at [1015, 475] on link "Instagram" at bounding box center [1062, 469] width 209 height 18
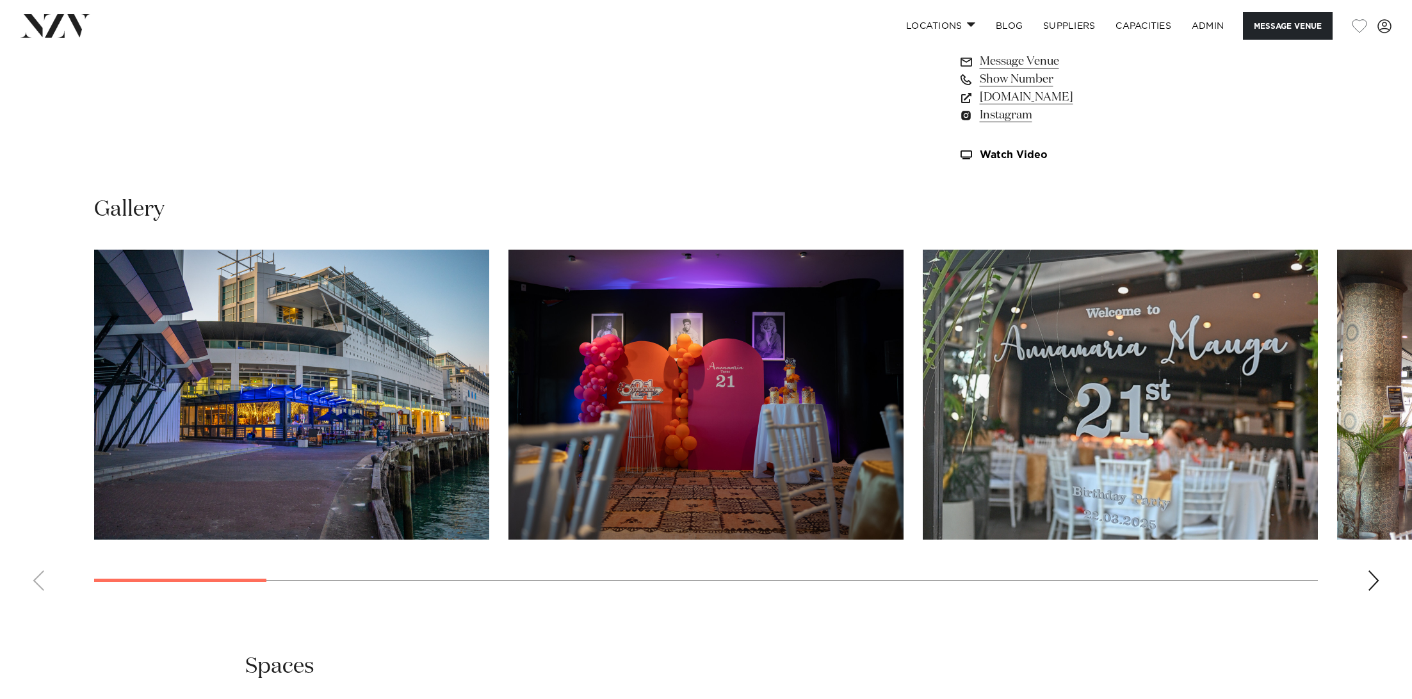
scroll to position [1226, 0]
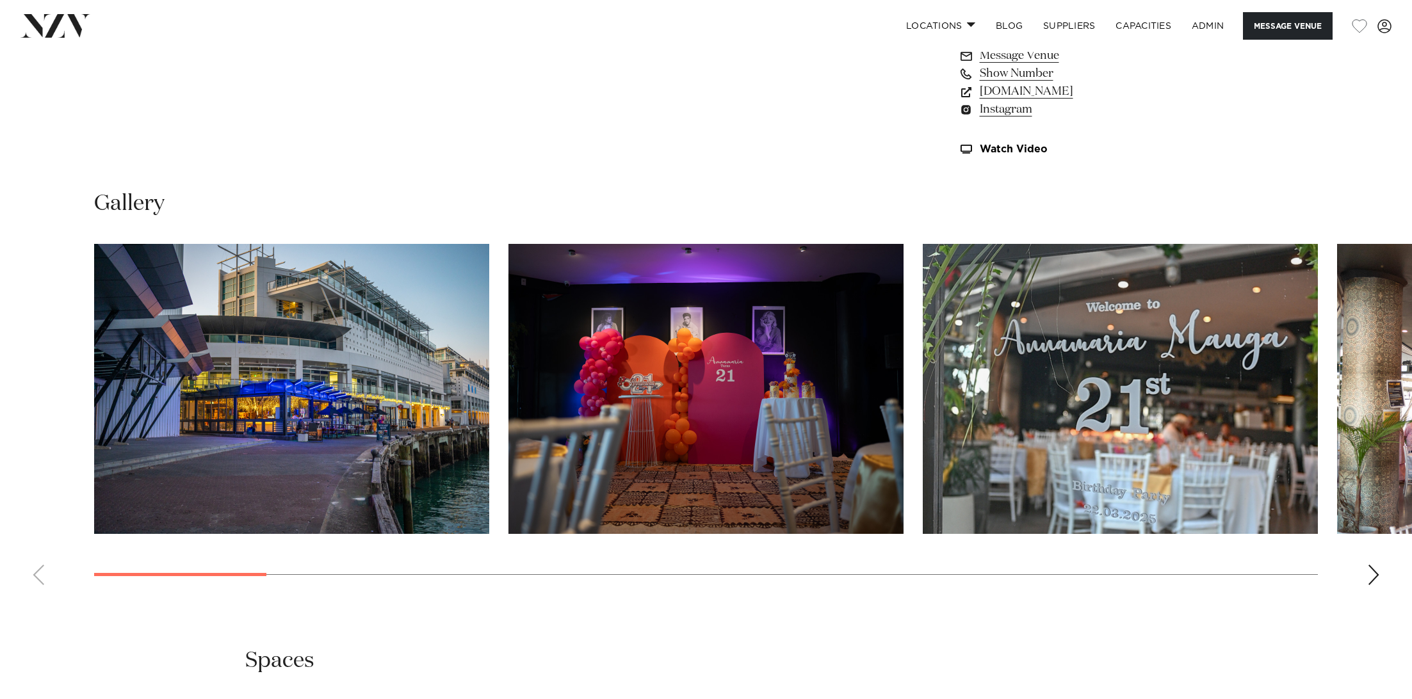
click at [819, 466] on img "2 / 21" at bounding box center [705, 389] width 395 height 290
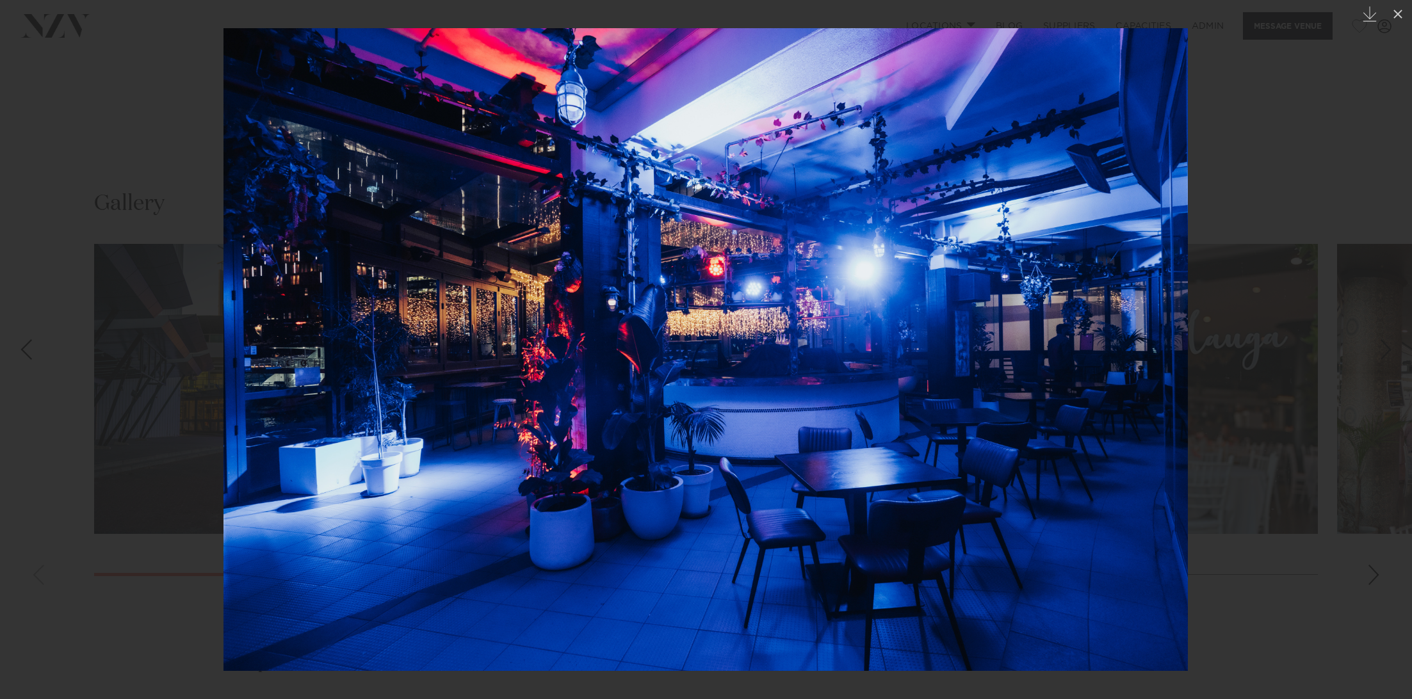
click at [817, 398] on img at bounding box center [705, 349] width 964 height 643
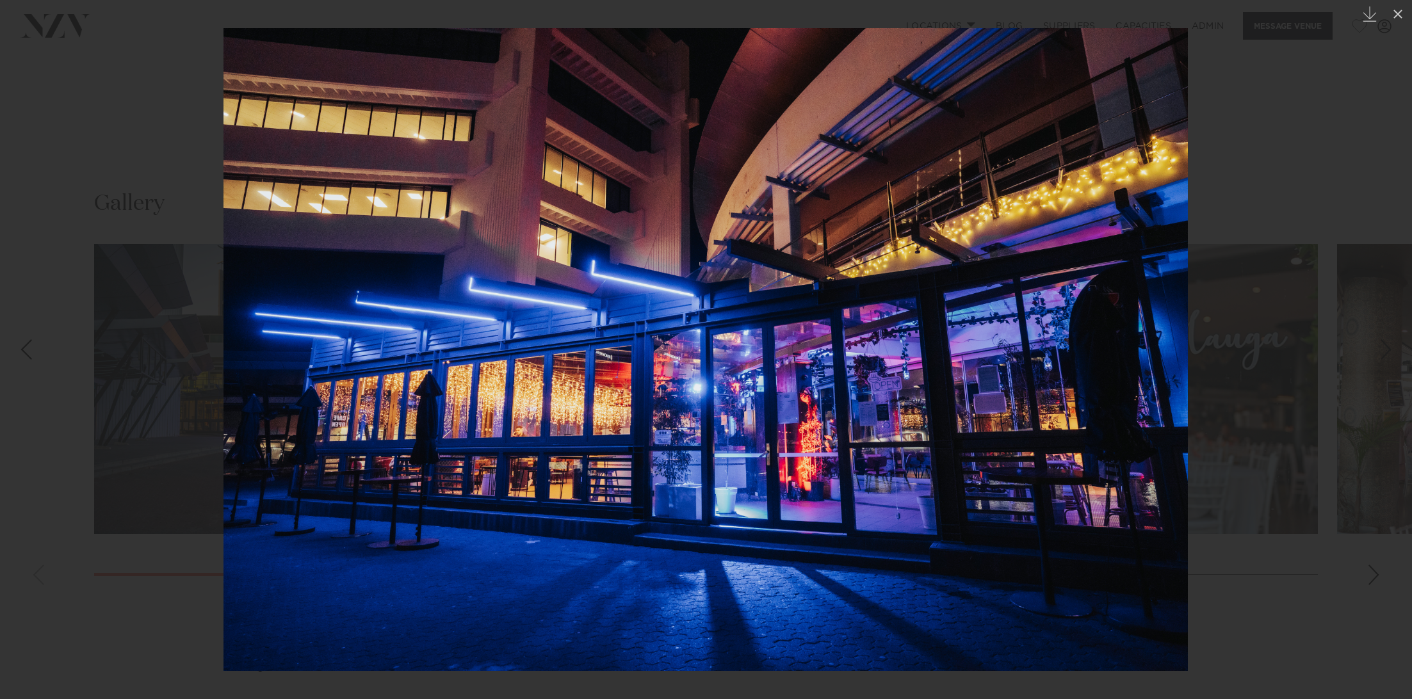
click at [162, 143] on div at bounding box center [706, 349] width 1412 height 699
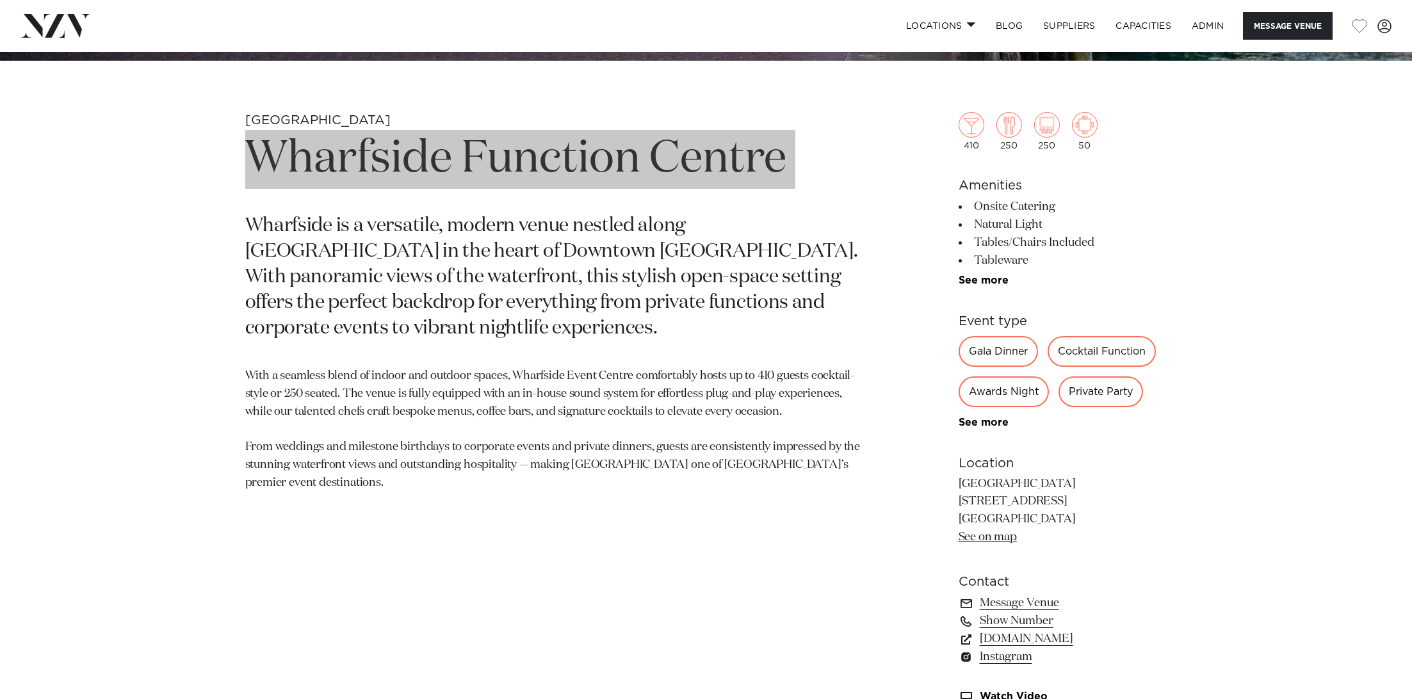
scroll to position [649, 0]
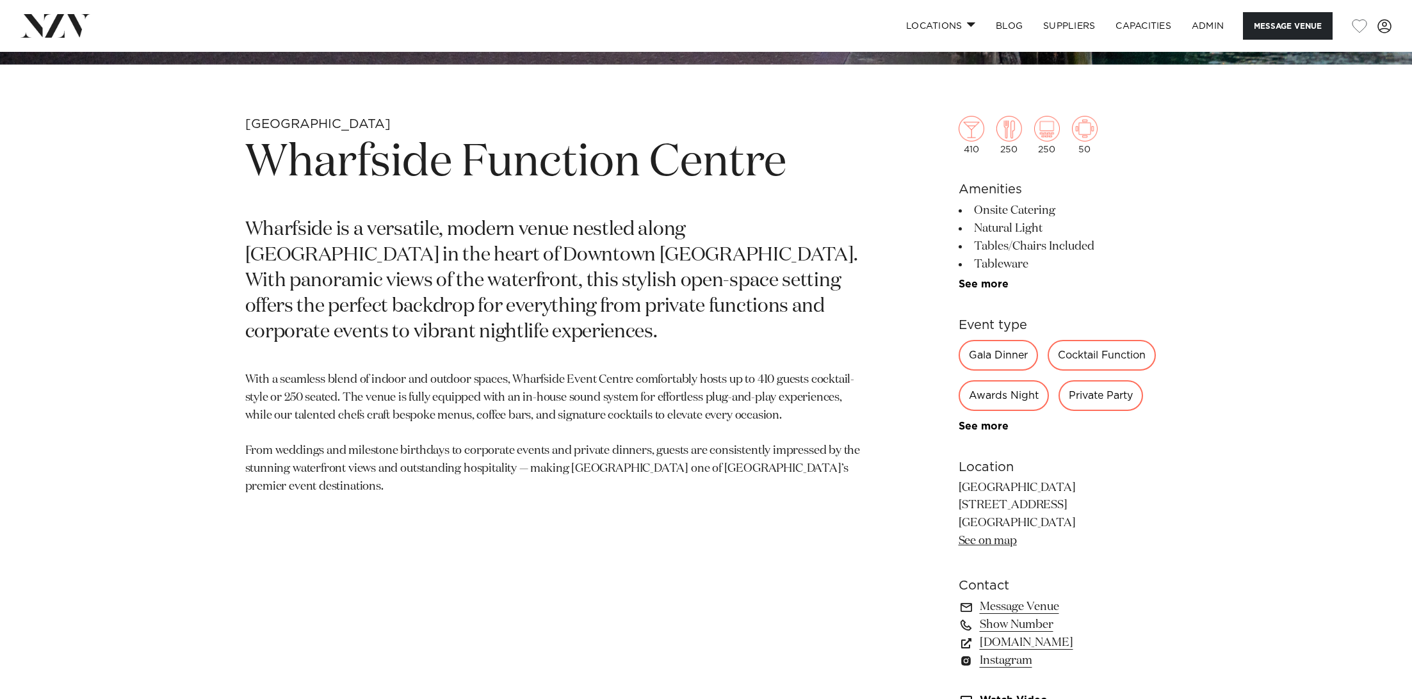
click at [696, 472] on section "[GEOGRAPHIC_DATA] Wharfside Function Centre [GEOGRAPHIC_DATA] is a versatile, m…" at bounding box center [556, 431] width 622 height 631
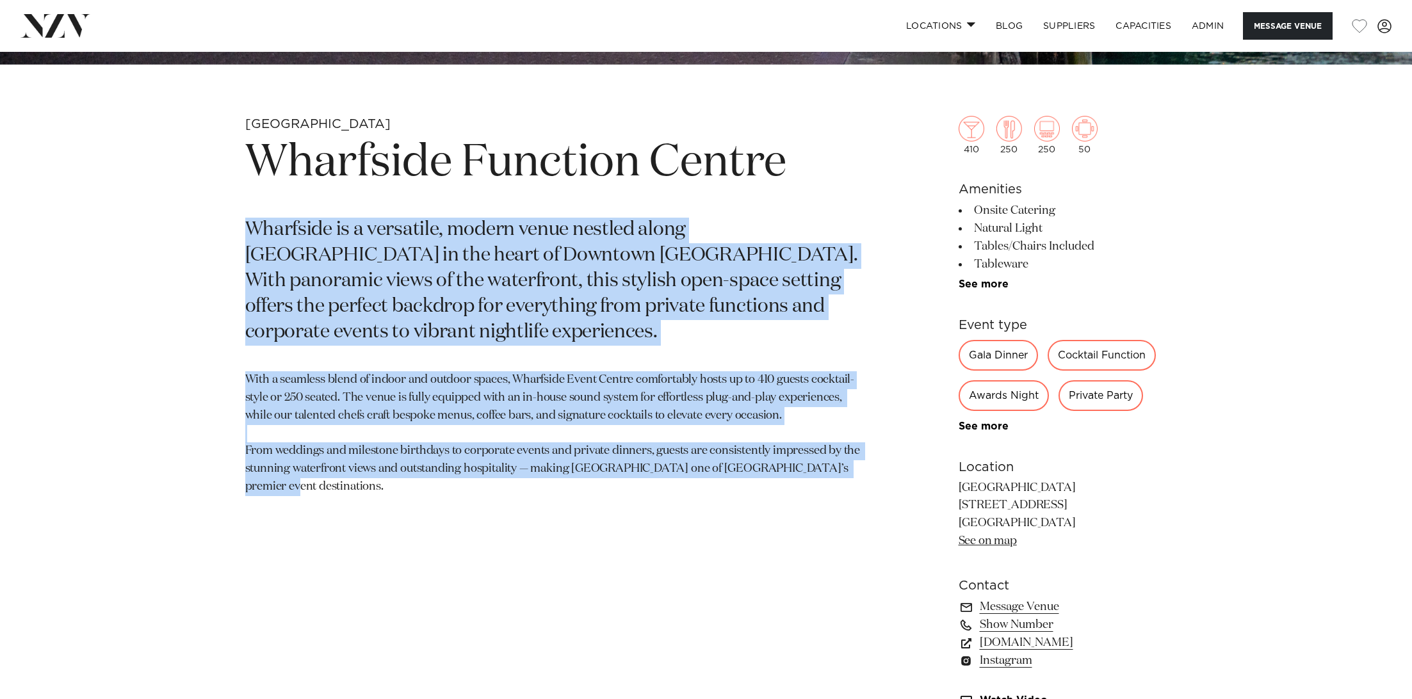
drag, startPoint x: 880, startPoint y: 450, endPoint x: 223, endPoint y: 215, distance: 697.6
click at [223, 215] on div "[GEOGRAPHIC_DATA] Wharfside Function Centre [GEOGRAPHIC_DATA] is a versatile, m…" at bounding box center [706, 431] width 1090 height 631
copy section "Wharfside is a versatile, modern venue nestled along [GEOGRAPHIC_DATA] in the h…"
click at [415, 304] on p "Wharfside is a versatile, modern venue nestled along [GEOGRAPHIC_DATA] in the h…" at bounding box center [556, 281] width 622 height 127
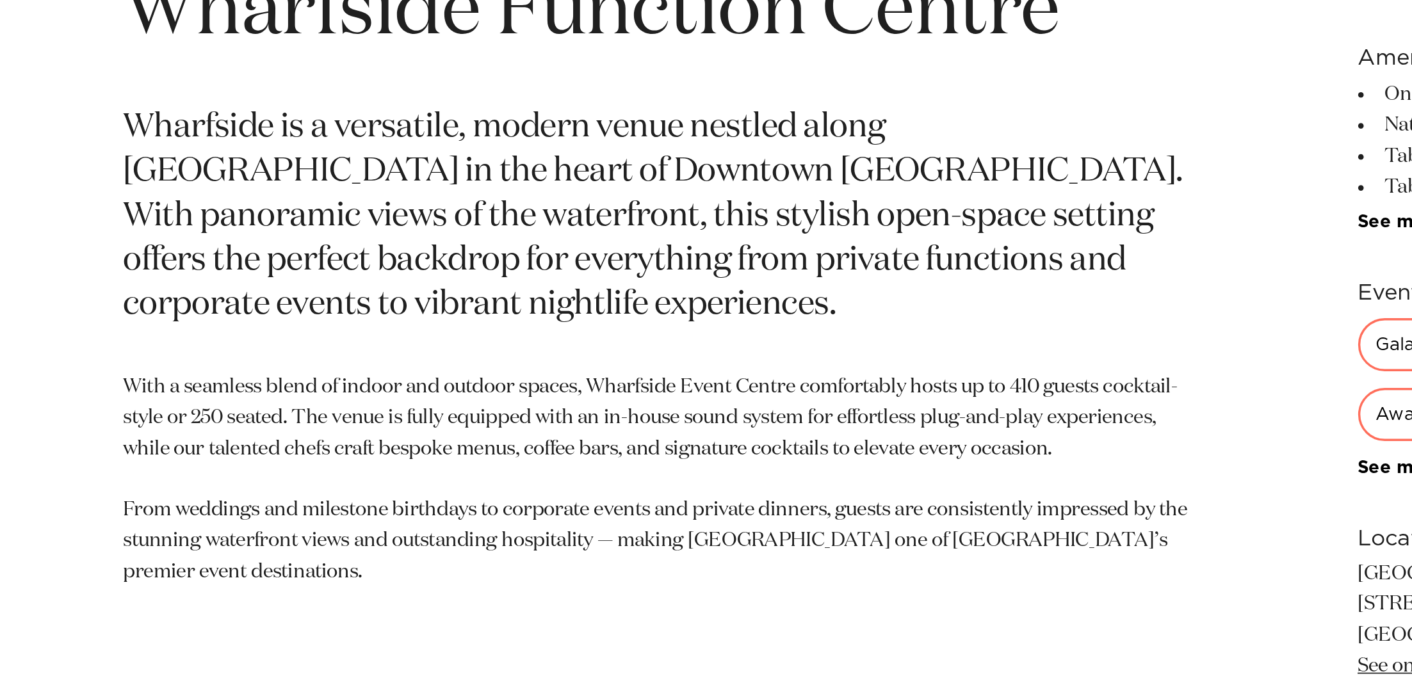
click at [618, 439] on p "With a seamless blend of indoor and outdoor spaces, Wharfside Event Centre comf…" at bounding box center [556, 433] width 622 height 125
drag, startPoint x: 519, startPoint y: 375, endPoint x: 638, endPoint y: 376, distance: 119.1
click at [638, 376] on p "With a seamless blend of indoor and outdoor spaces, Wharfside Event Centre comf…" at bounding box center [556, 433] width 622 height 125
copy p "in-house sound system"
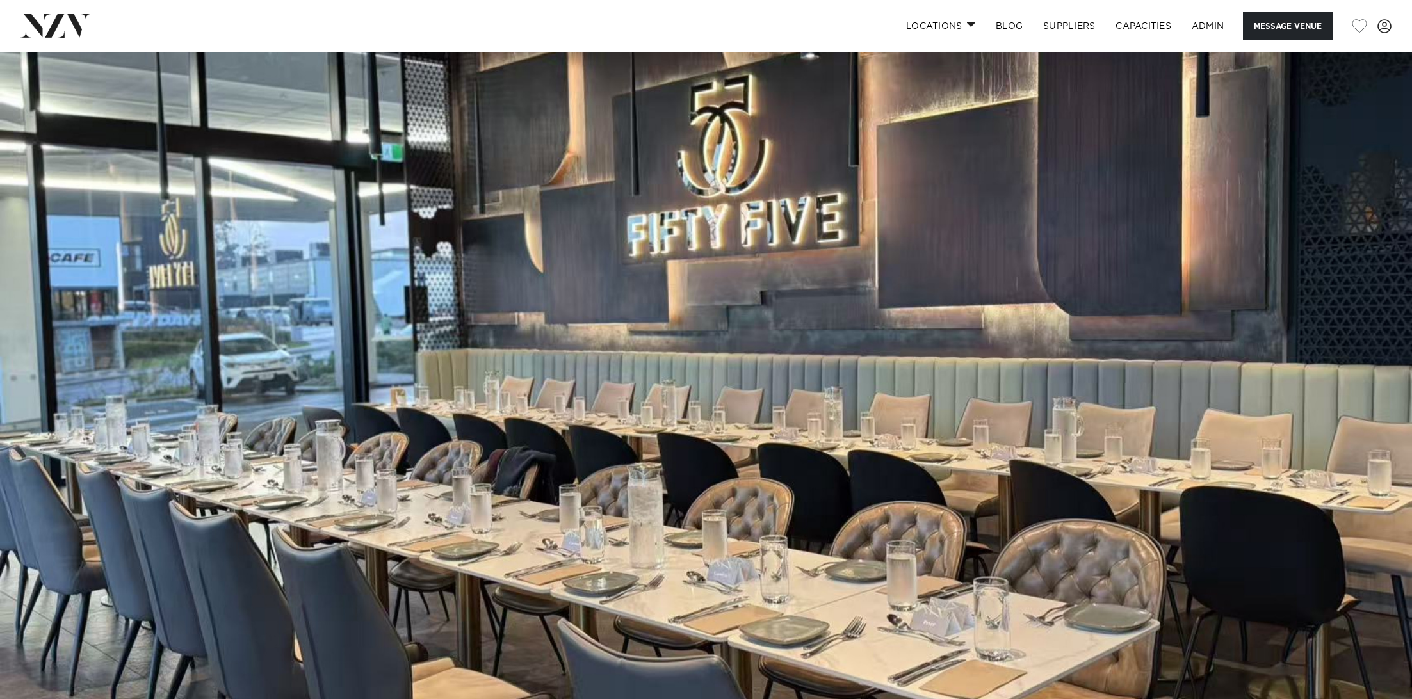
scroll to position [424, 0]
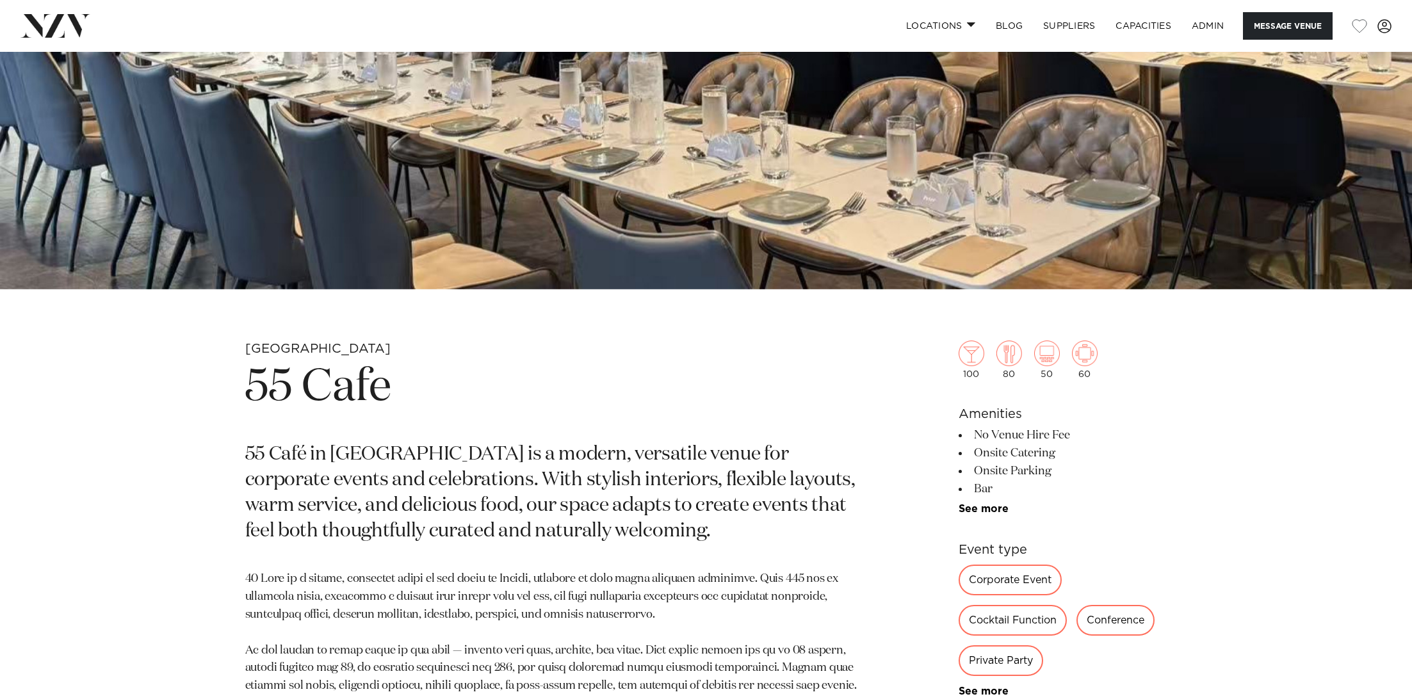
click at [344, 392] on h1 "55 Cafe" at bounding box center [556, 388] width 622 height 59
copy section "55 Cafe"
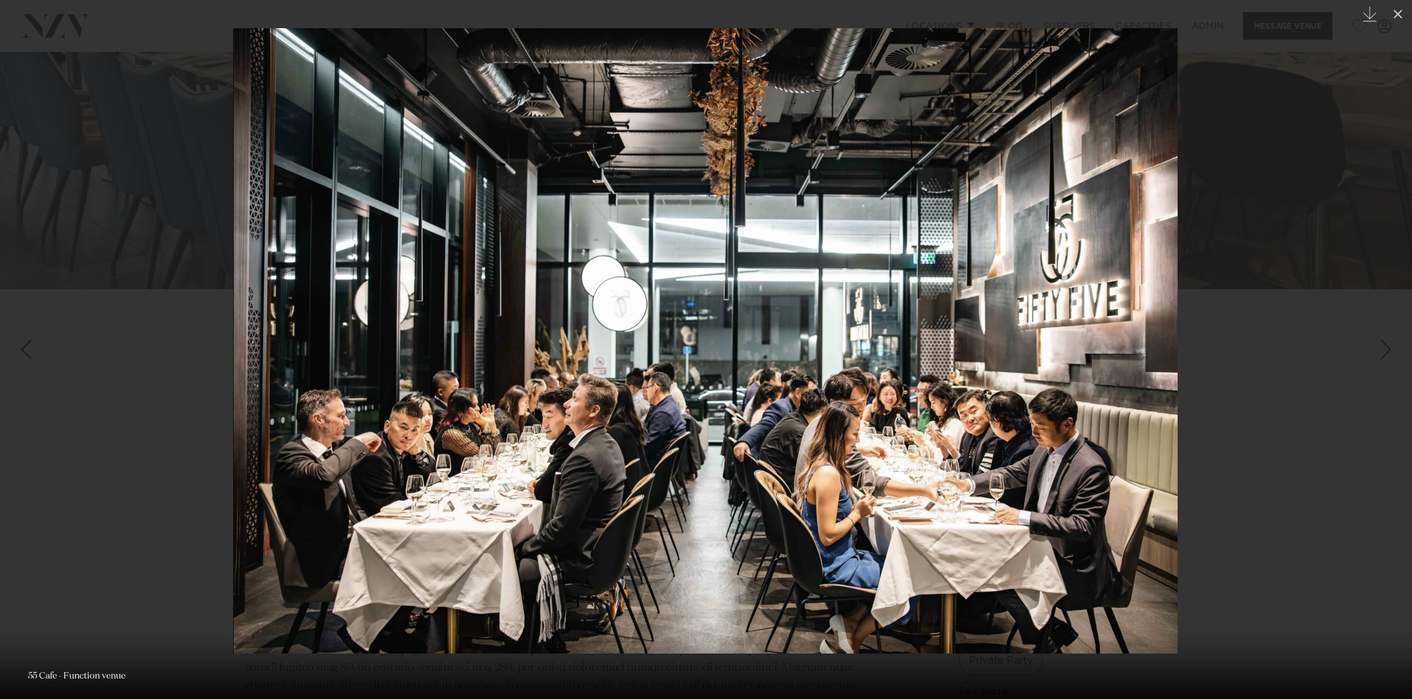
click at [40, 210] on div at bounding box center [706, 349] width 1412 height 699
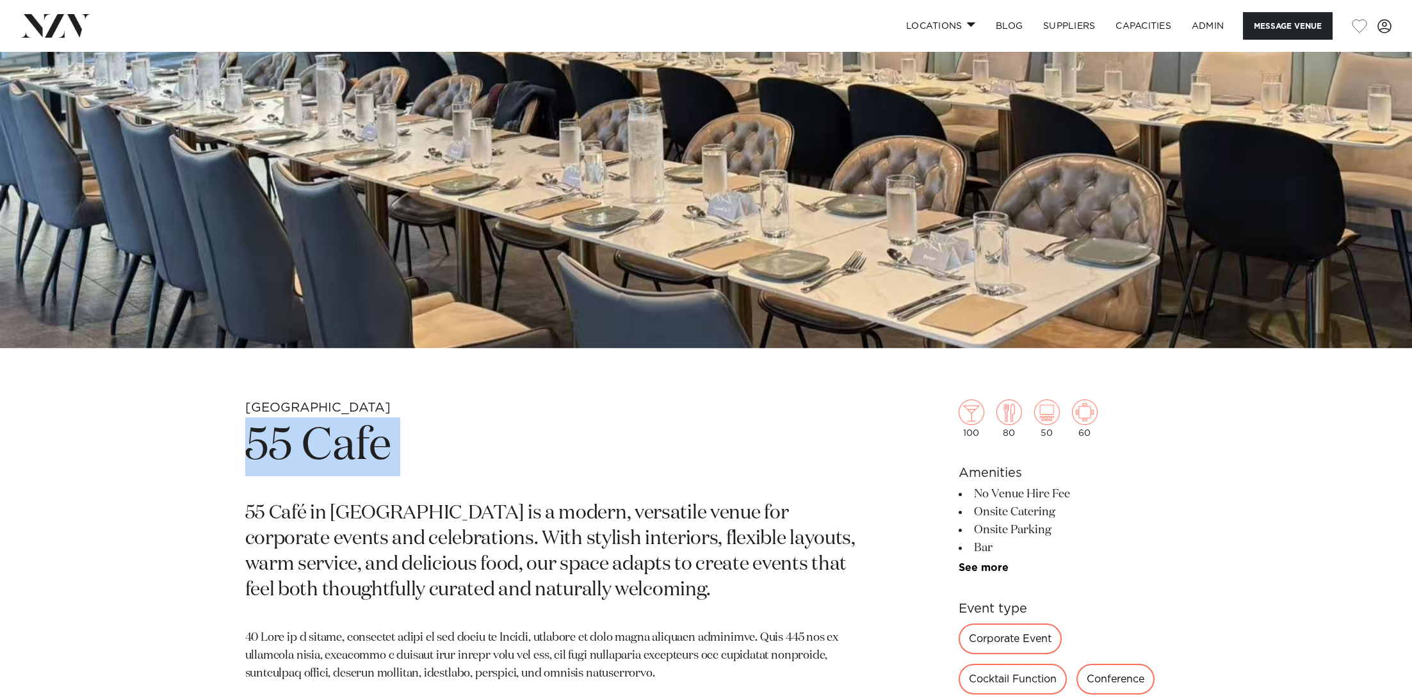
scroll to position [369, 0]
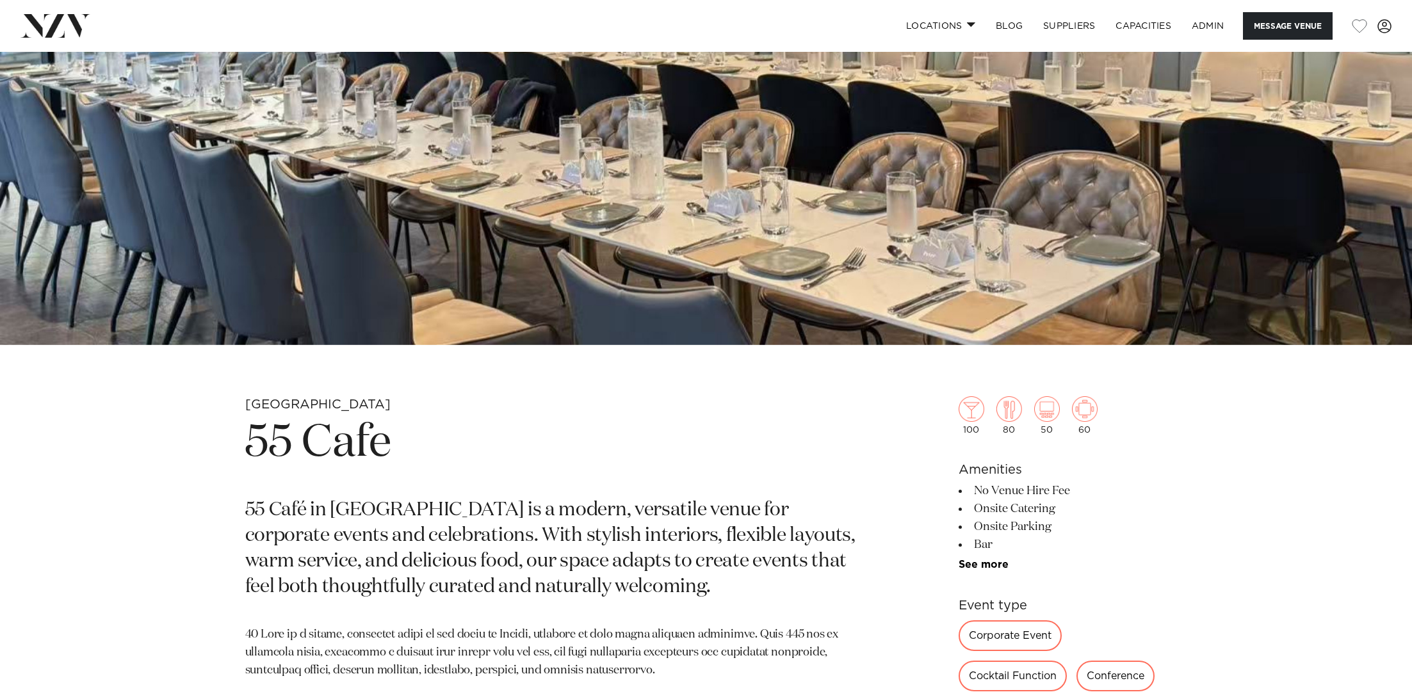
click at [293, 509] on p "55 Café in Albany is a modern, versatile venue for corporate events and celebra…" at bounding box center [556, 549] width 622 height 102
copy p "Café"
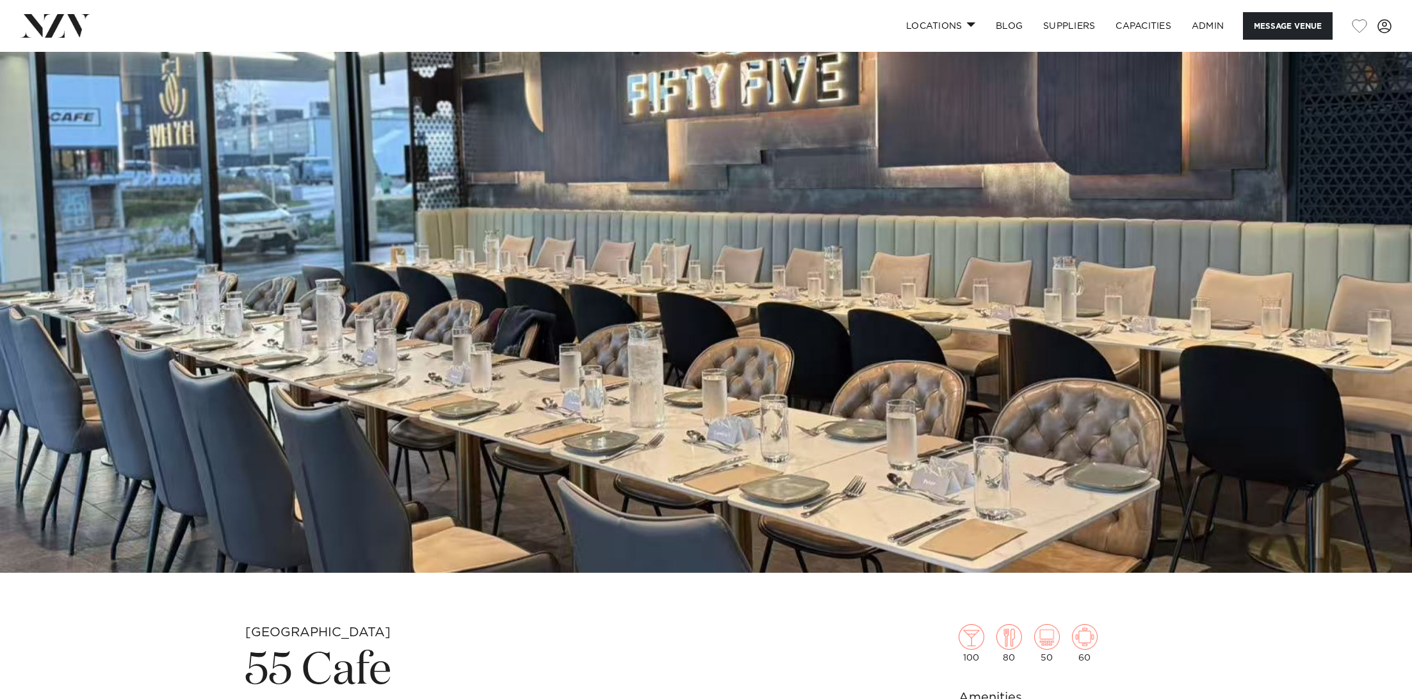
scroll to position [120, 0]
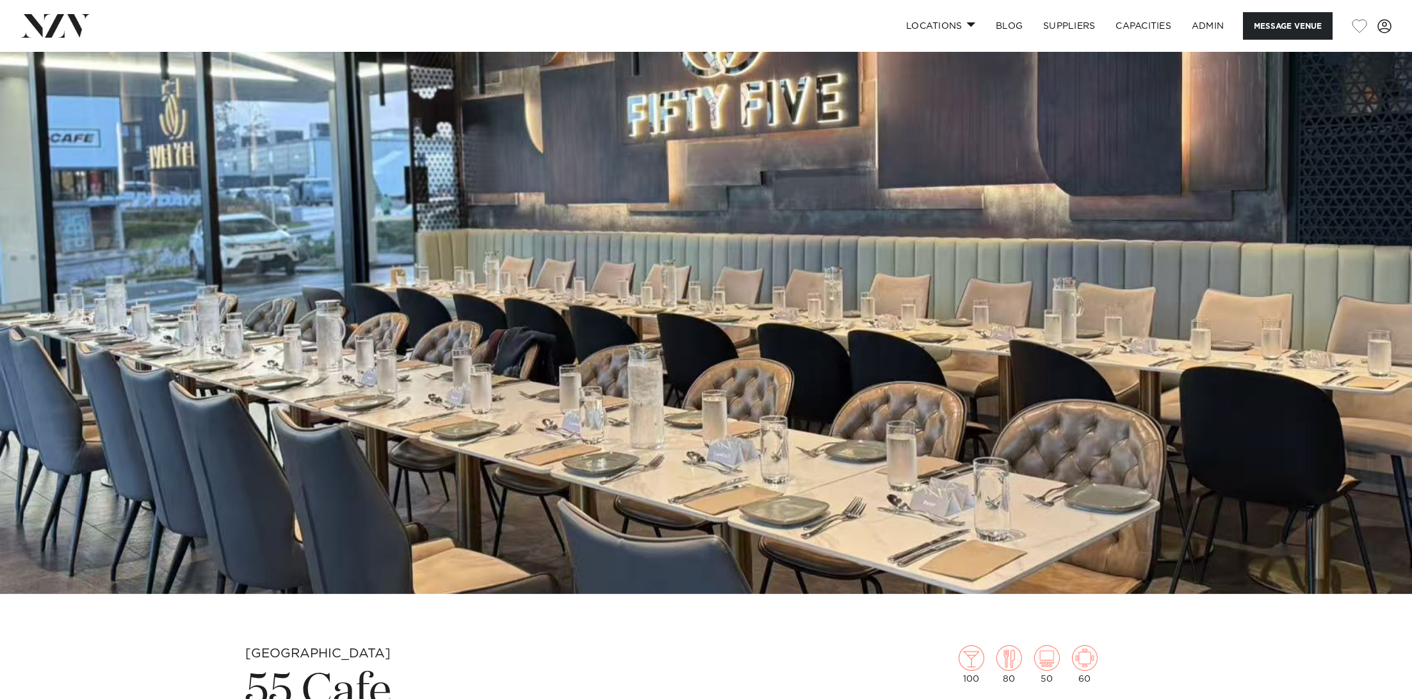
click at [422, 353] on img at bounding box center [706, 263] width 1412 height 662
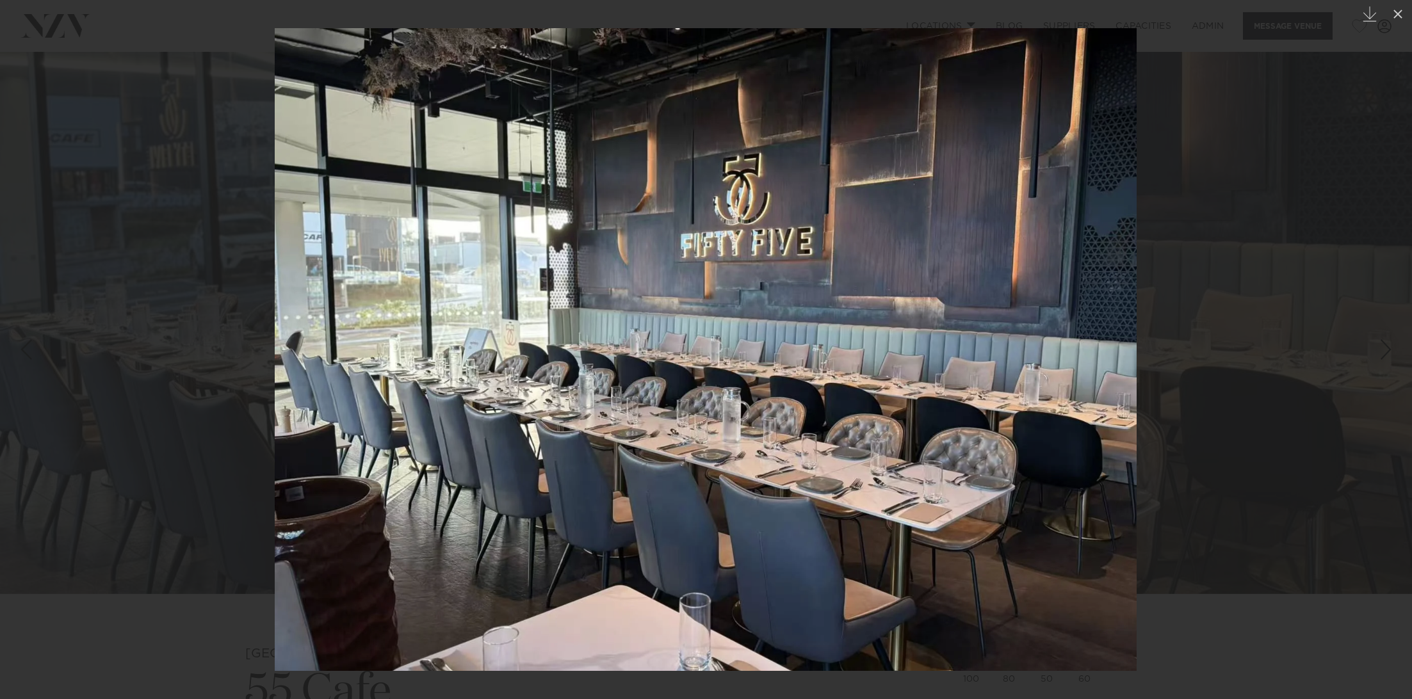
click at [170, 152] on div at bounding box center [706, 349] width 1412 height 699
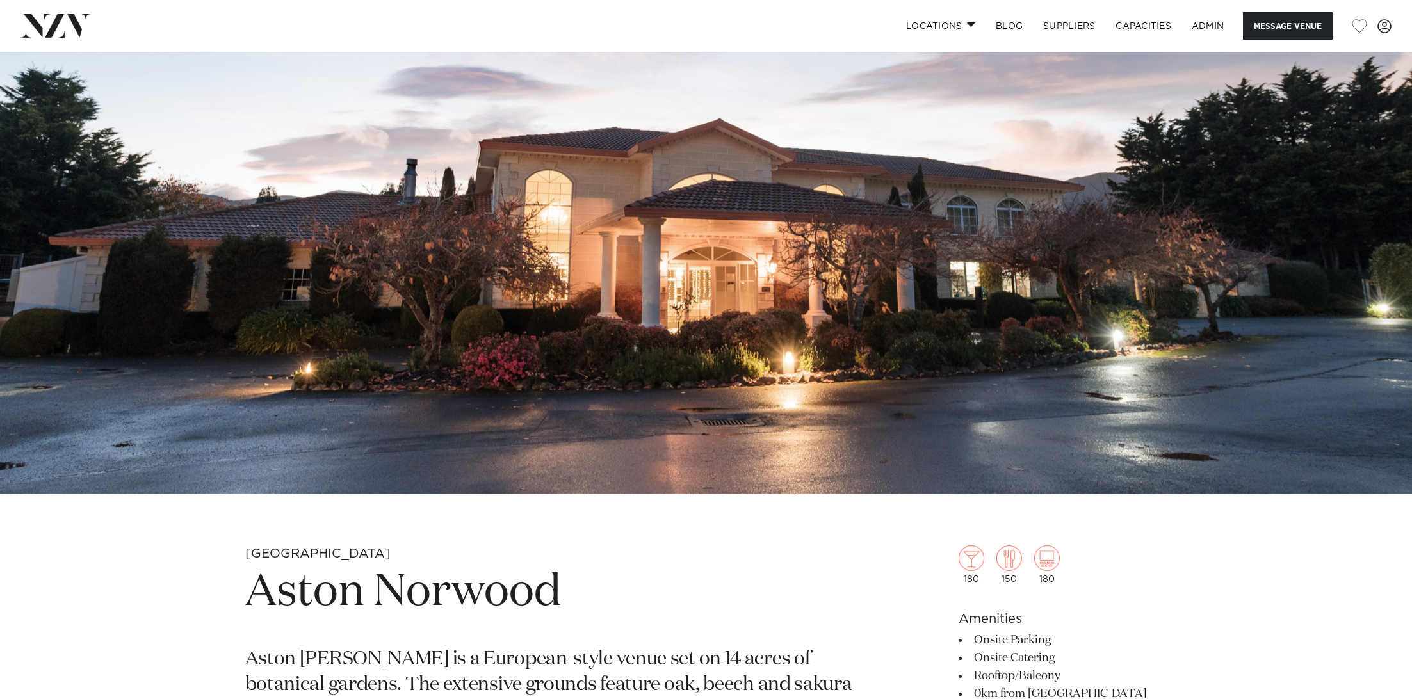
scroll to position [515, 0]
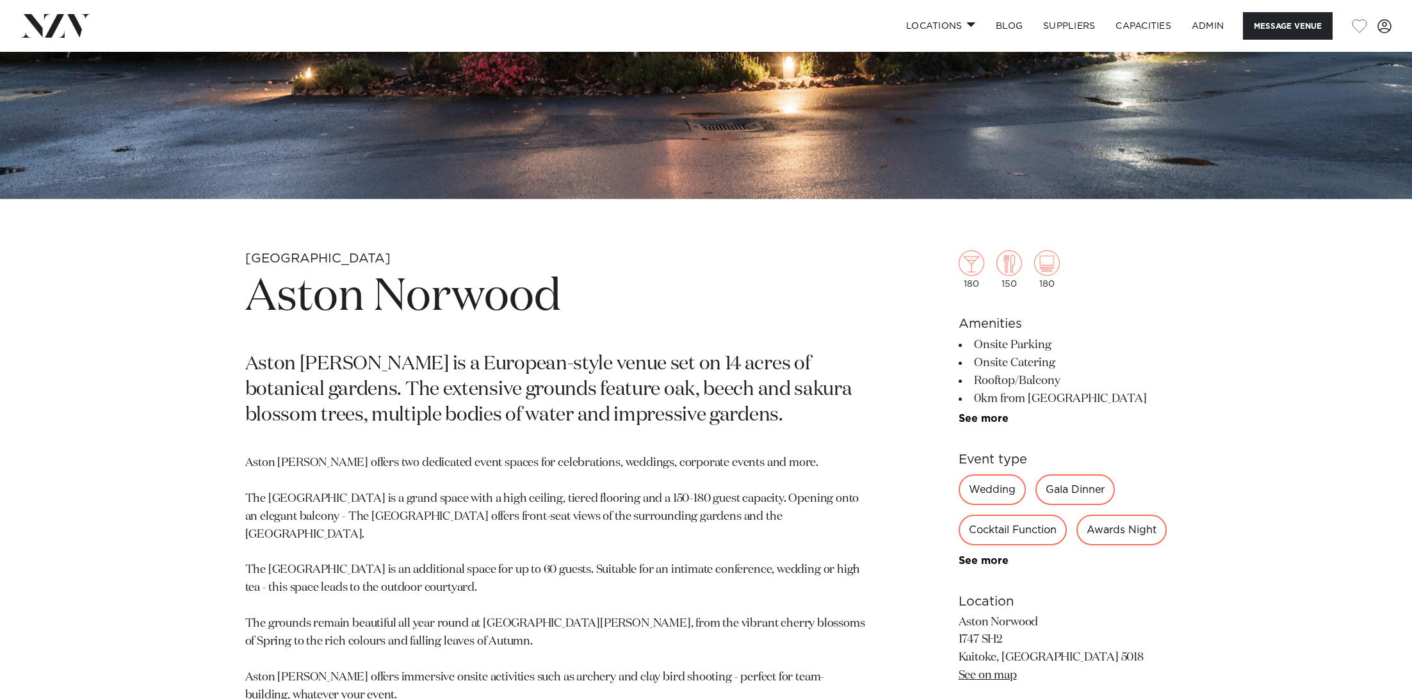
click at [284, 315] on h1 "Aston Norwood" at bounding box center [556, 297] width 622 height 59
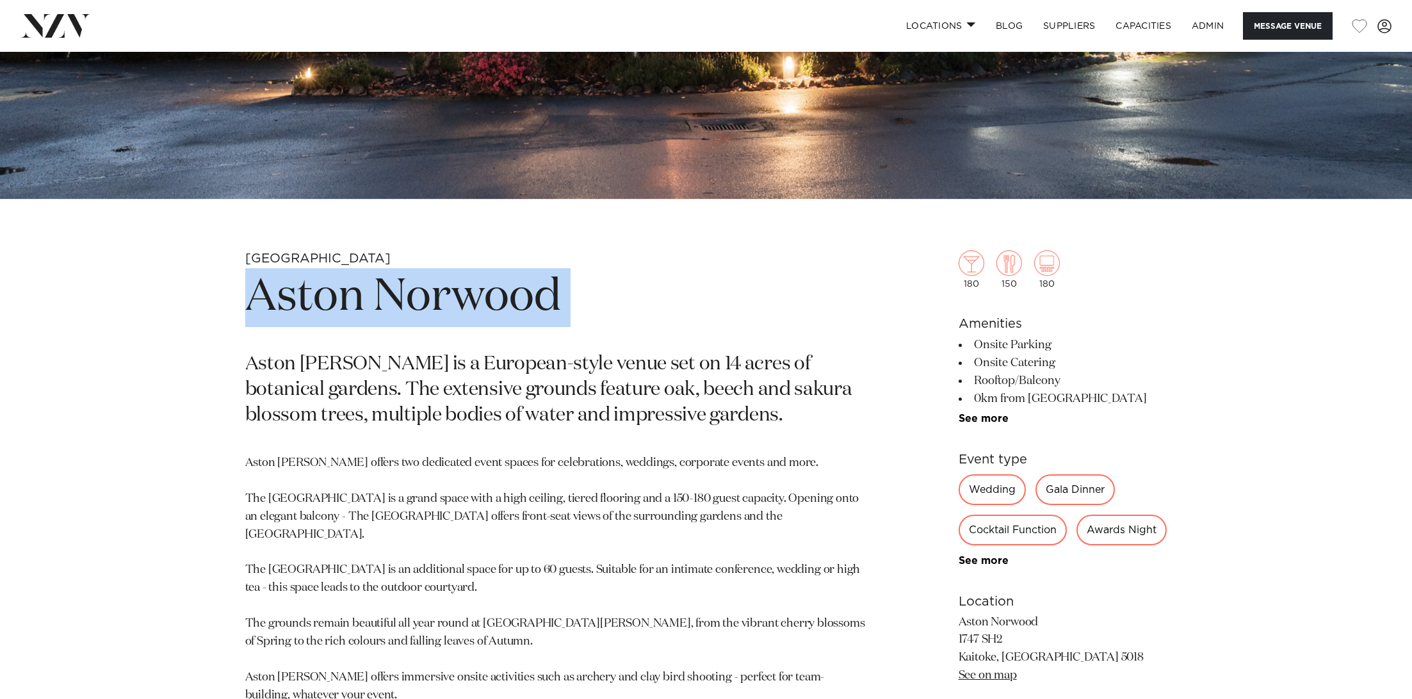
click at [284, 315] on h1 "Aston Norwood" at bounding box center [556, 297] width 622 height 59
copy section "Aston Norwood"
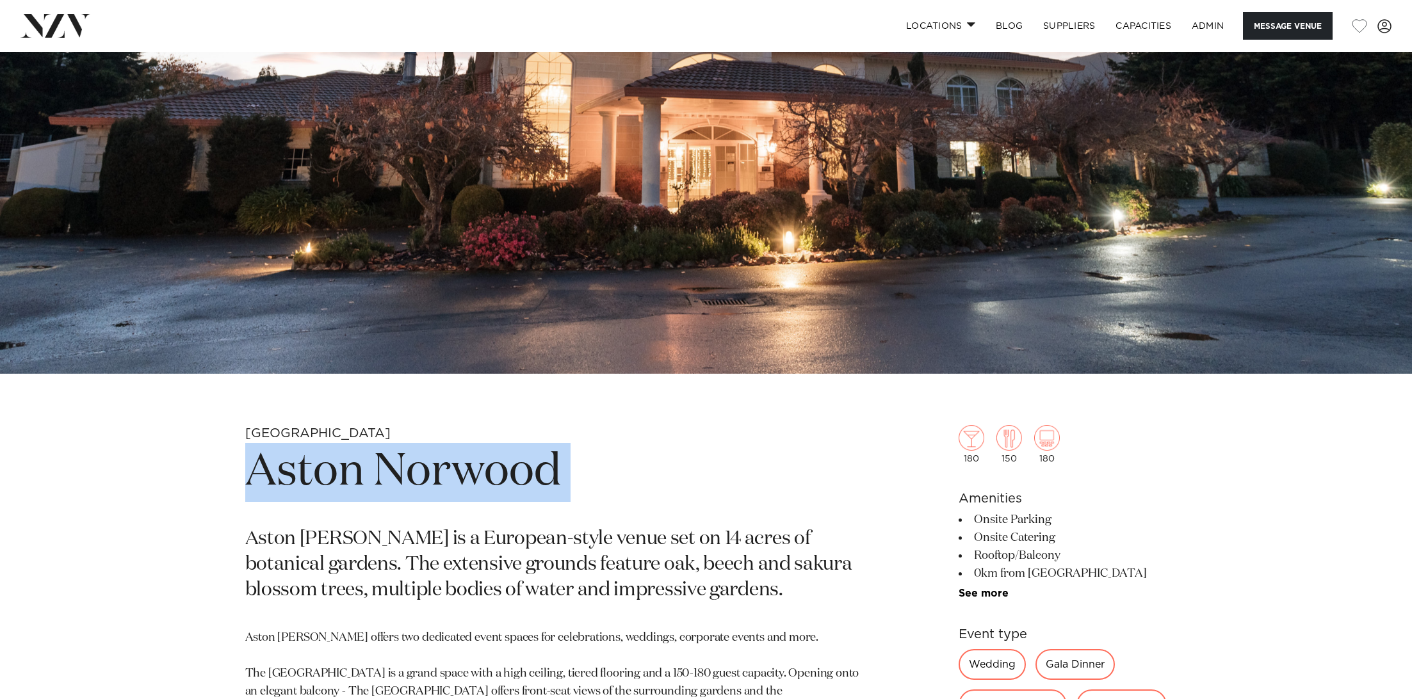
scroll to position [149, 0]
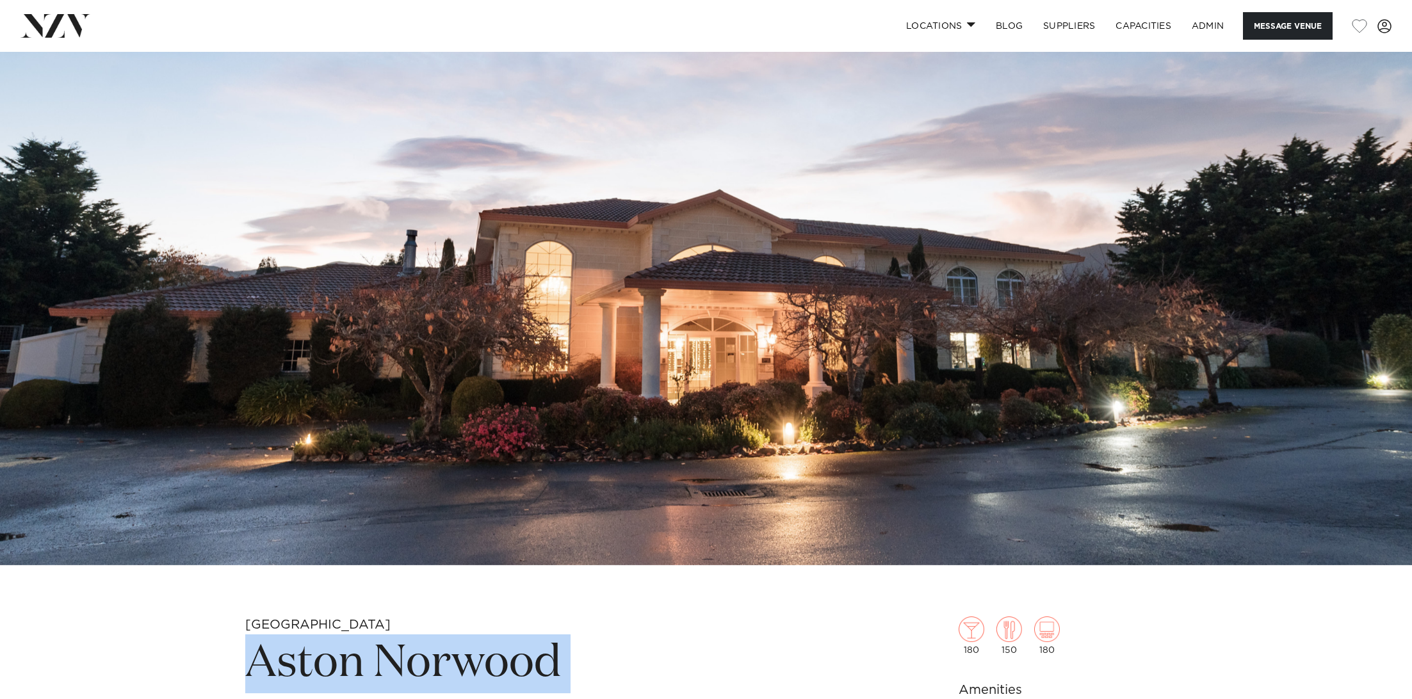
click at [387, 224] on img at bounding box center [706, 234] width 1412 height 662
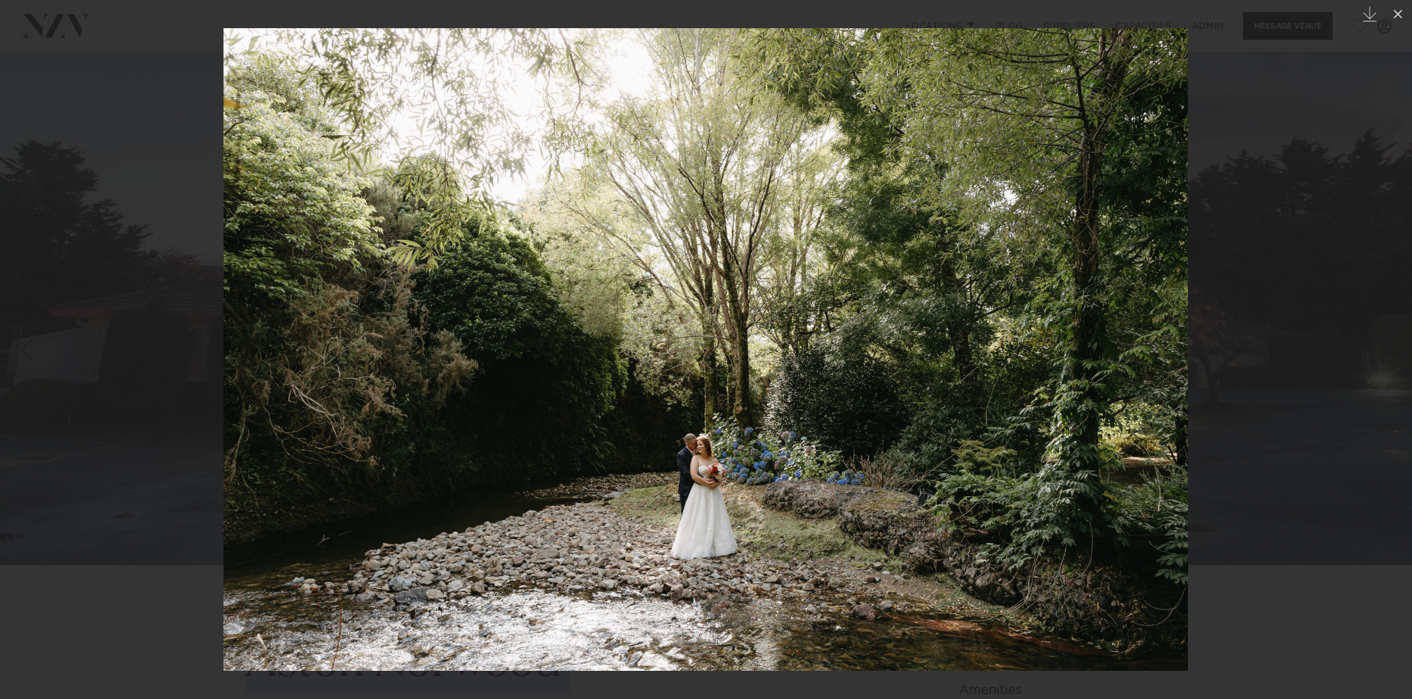
click at [143, 271] on div at bounding box center [706, 349] width 1412 height 699
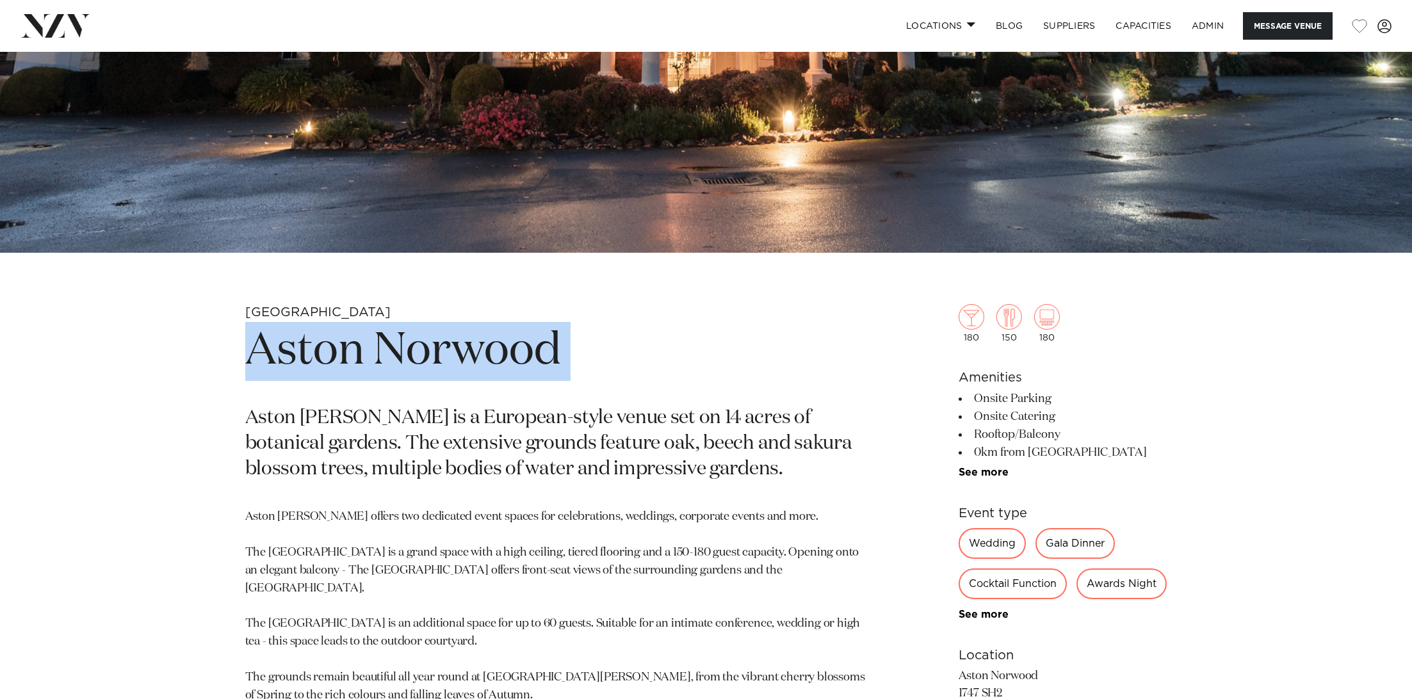
scroll to position [937, 0]
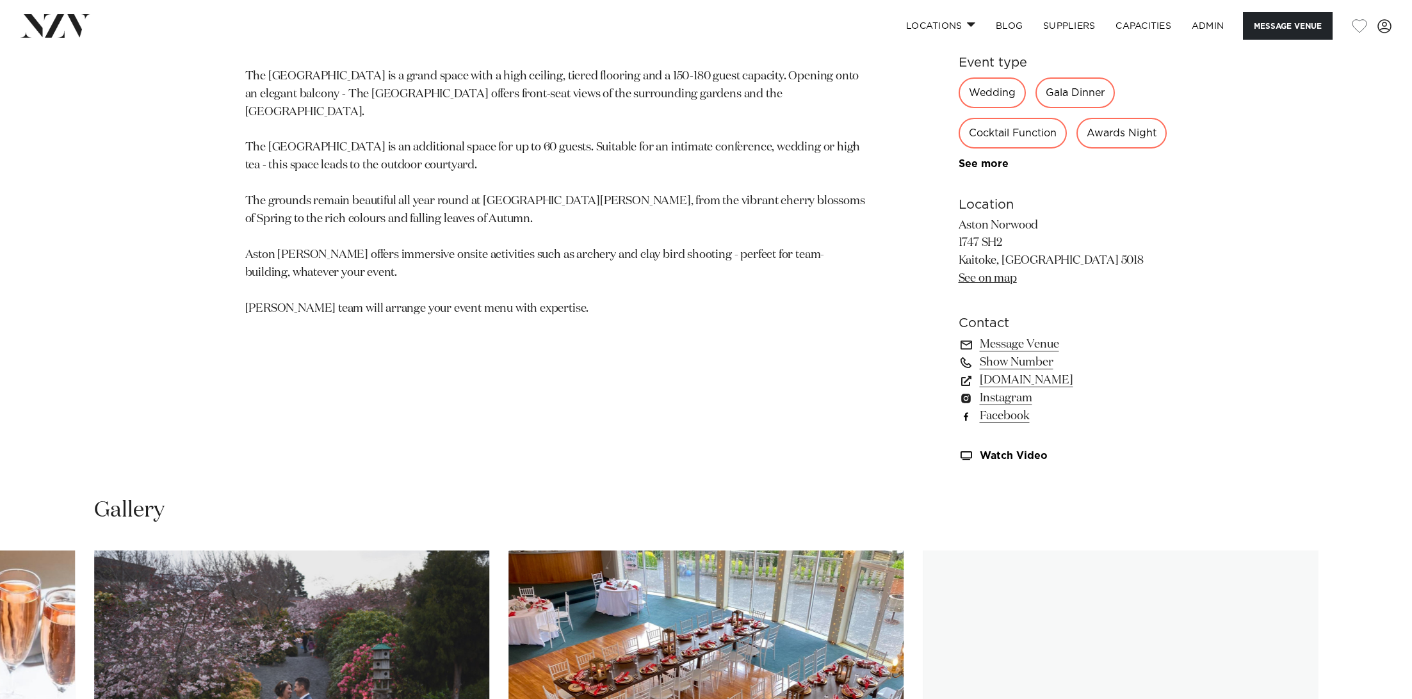
click at [1003, 416] on link "Facebook" at bounding box center [1062, 416] width 209 height 18
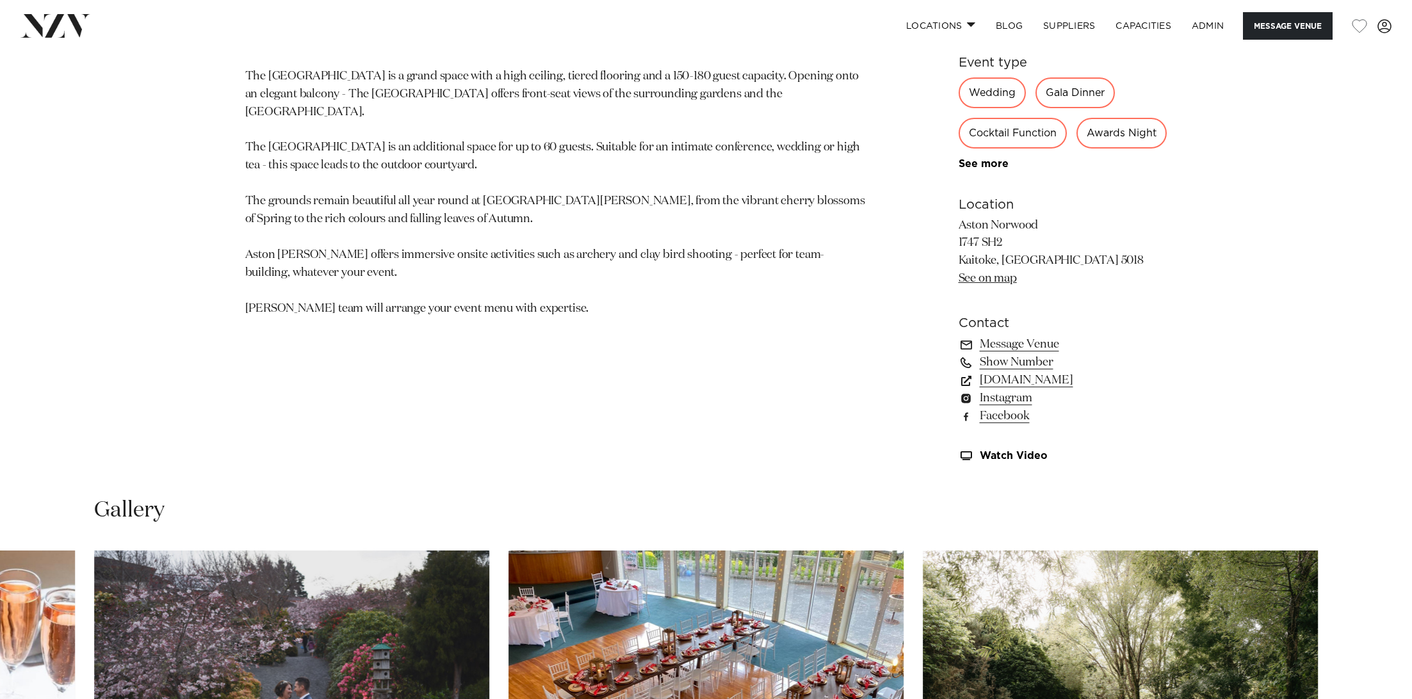
scroll to position [0, 0]
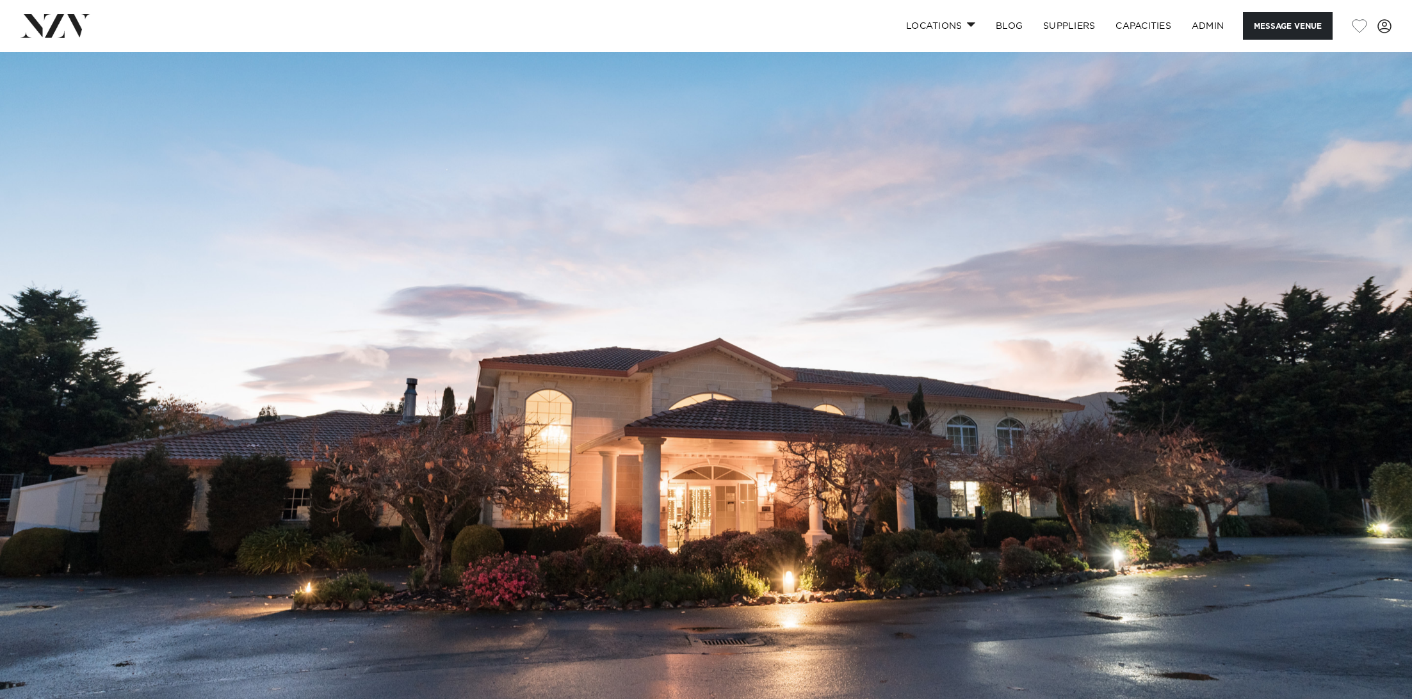
click at [588, 282] on img at bounding box center [706, 383] width 1412 height 662
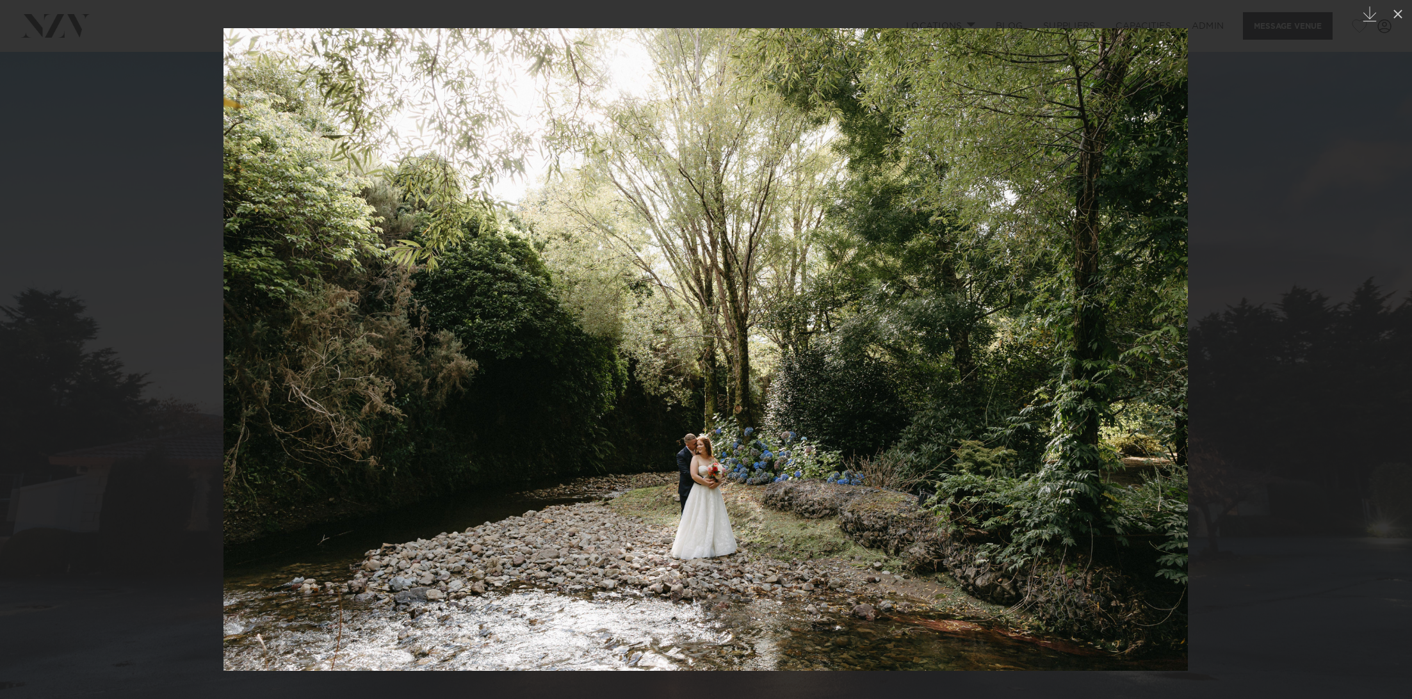
click at [136, 159] on div at bounding box center [706, 349] width 1412 height 699
